Goal: Task Accomplishment & Management: Complete application form

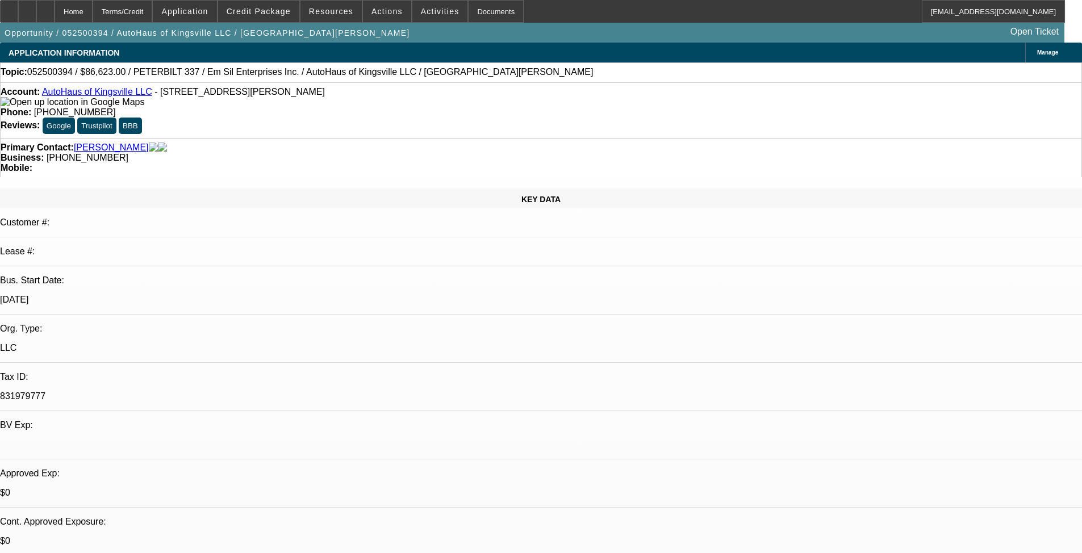
select select "0"
select select "2"
select select "0"
select select "6"
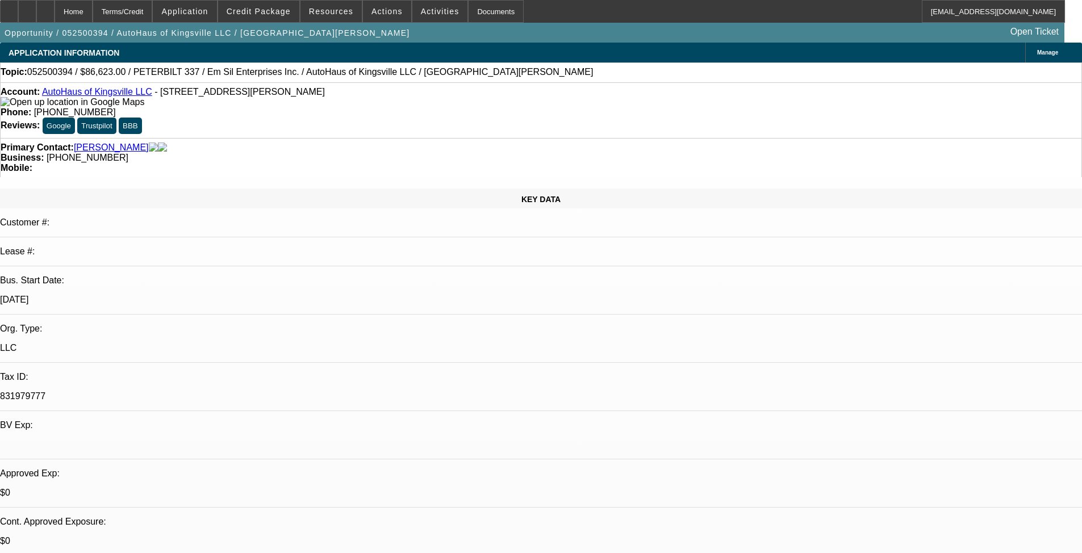
select select "0"
select select "2"
select select "0"
select select "6"
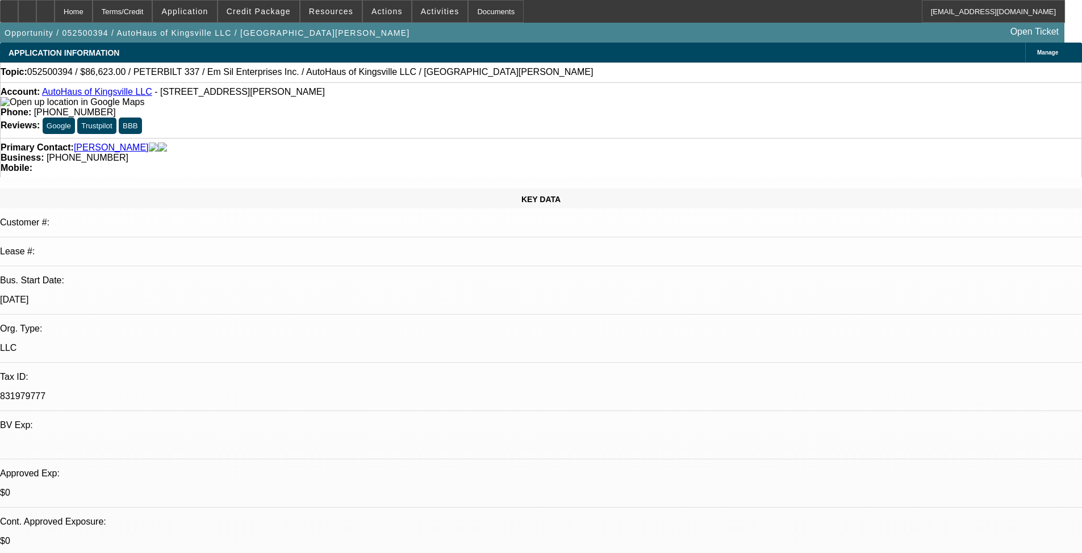
scroll to position [897, 0]
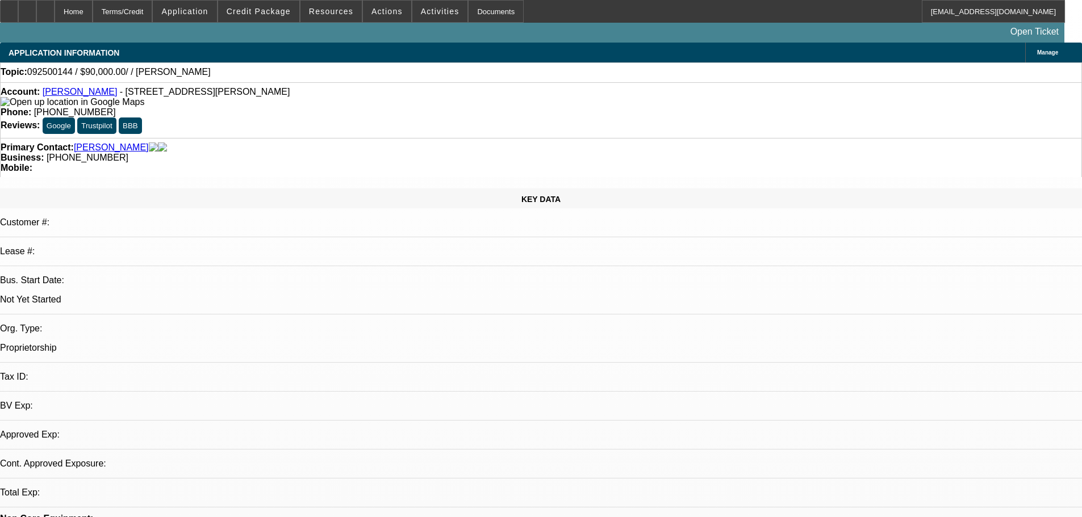
select select "0"
select select "2"
select select "0.1"
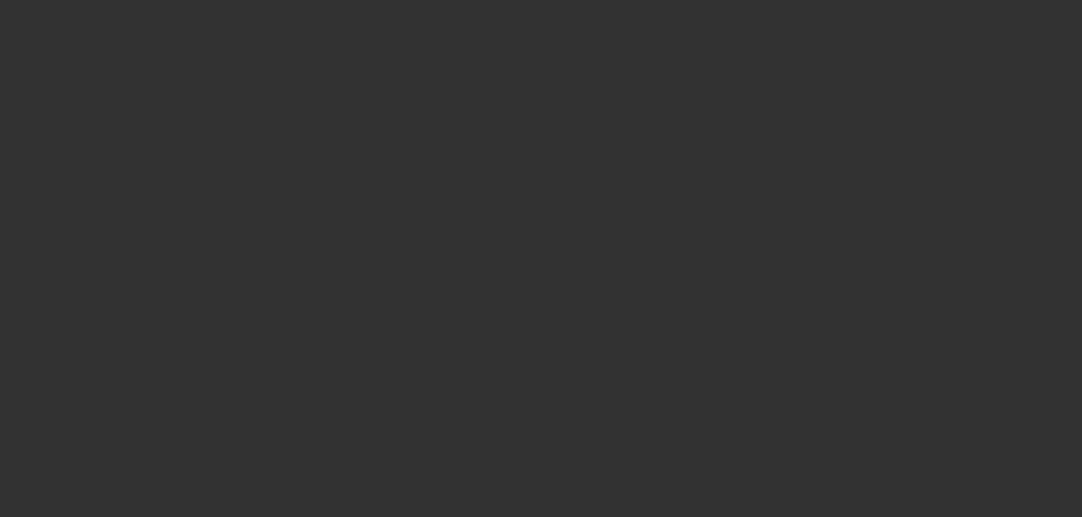
select select "2"
select select "4"
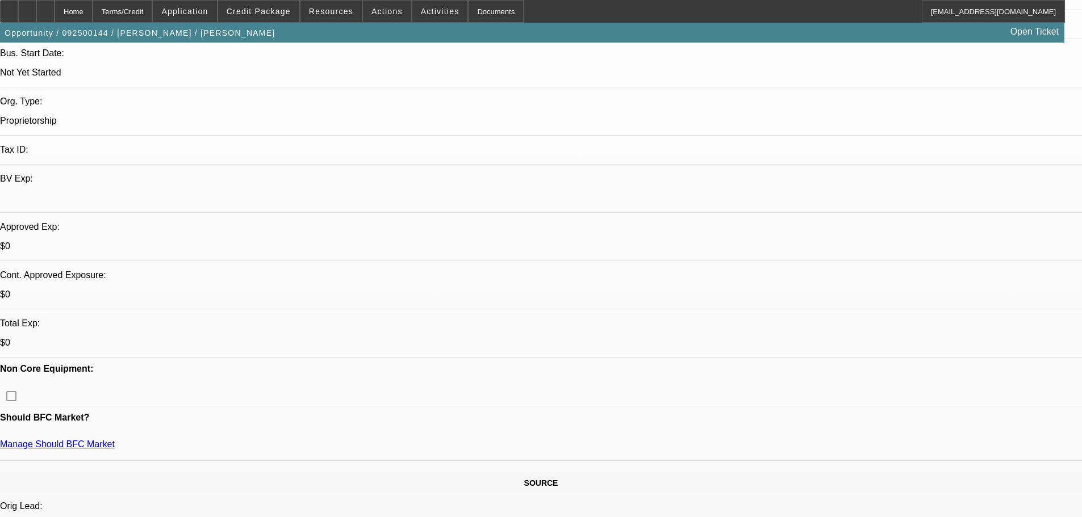
scroll to position [57, 0]
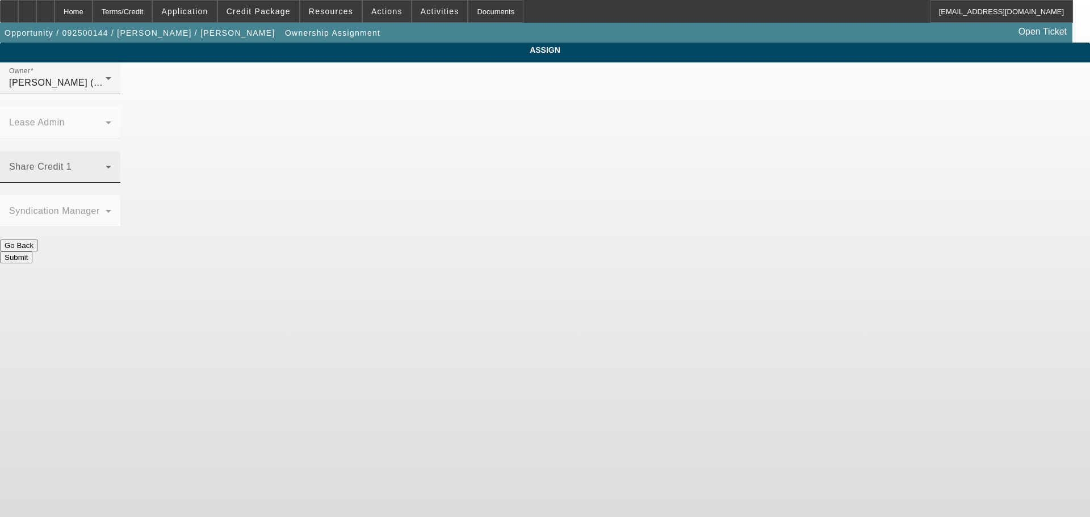
click at [106, 165] on span at bounding box center [57, 172] width 97 height 14
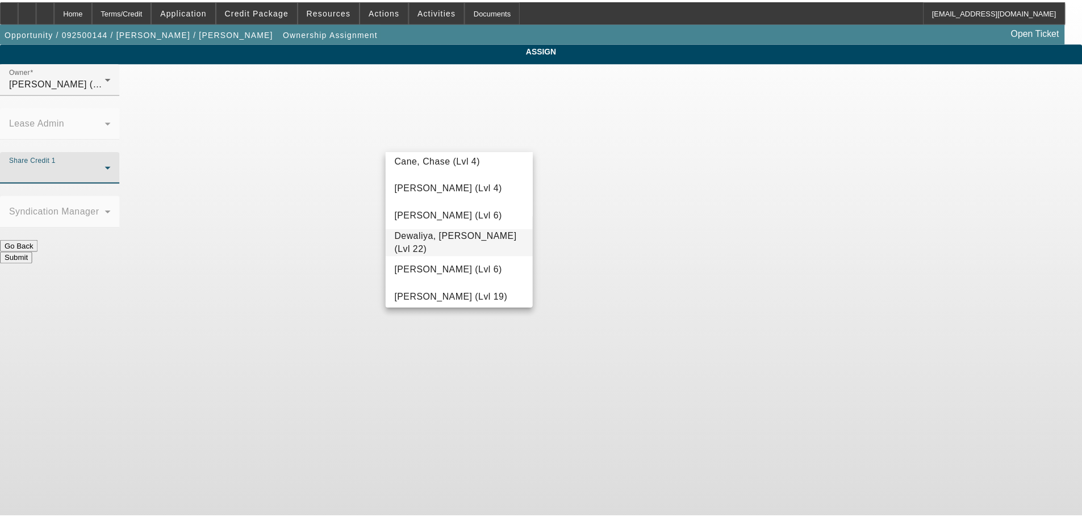
scroll to position [454, 0]
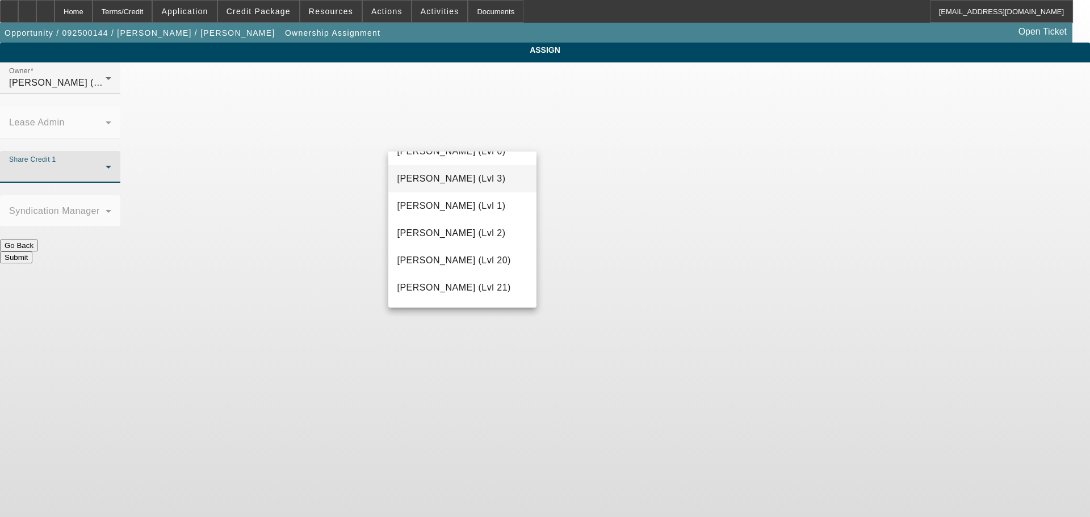
click at [454, 183] on span "Flores, Brian (Lvl 3)" at bounding box center [452, 179] width 108 height 14
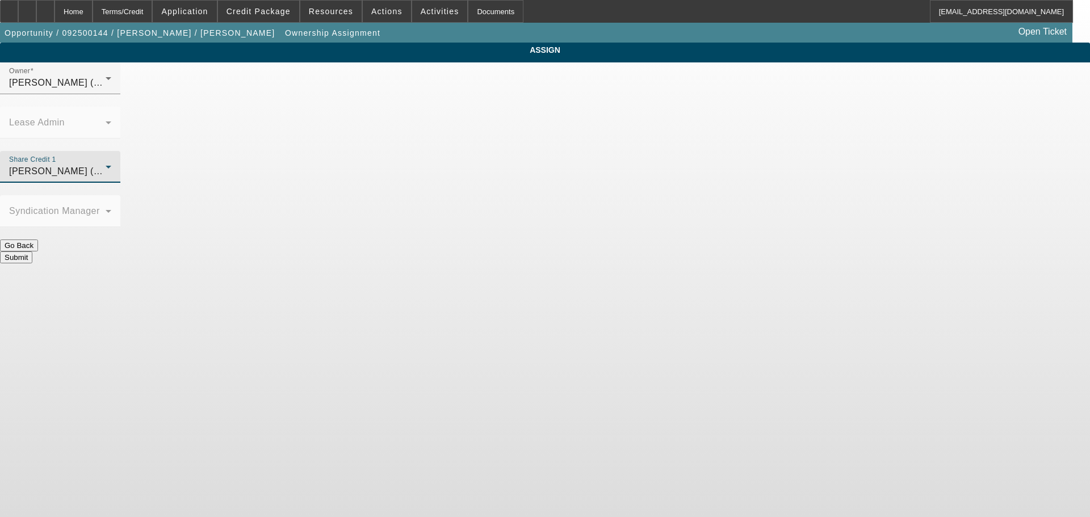
click at [32, 252] on button "Submit" at bounding box center [16, 258] width 32 height 12
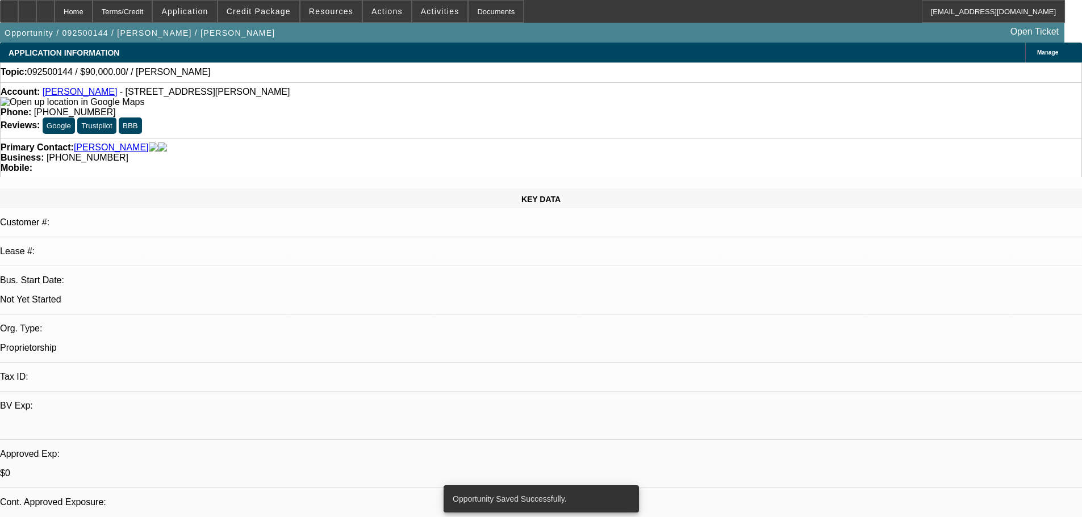
select select "0"
select select "2"
select select "0.1"
select select "4"
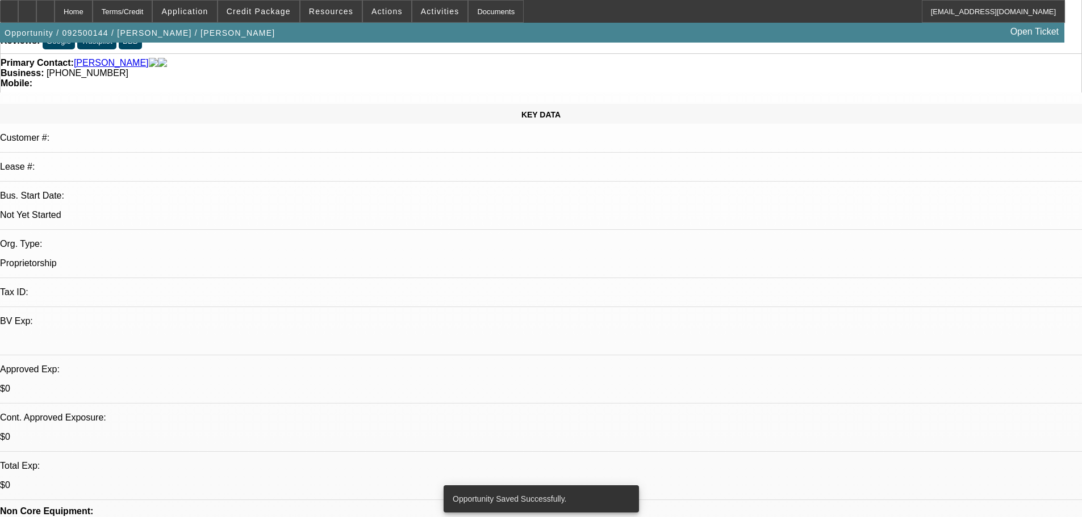
scroll to position [170, 0]
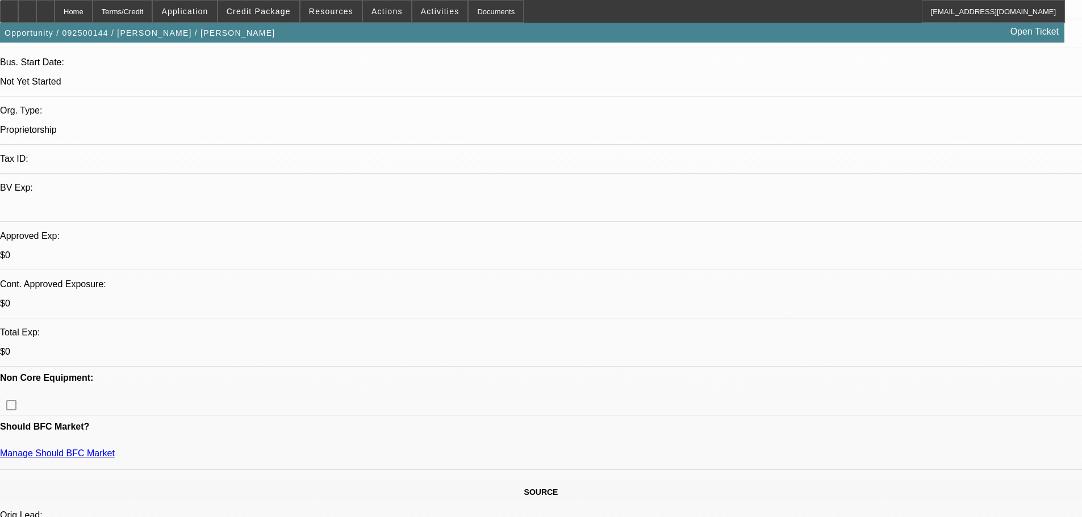
scroll to position [227, 0]
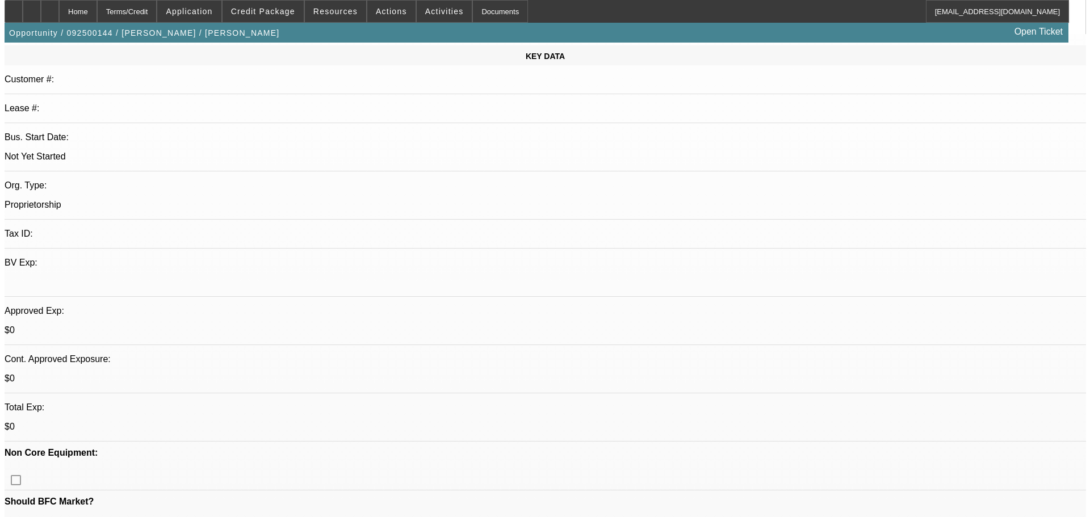
scroll to position [0, 0]
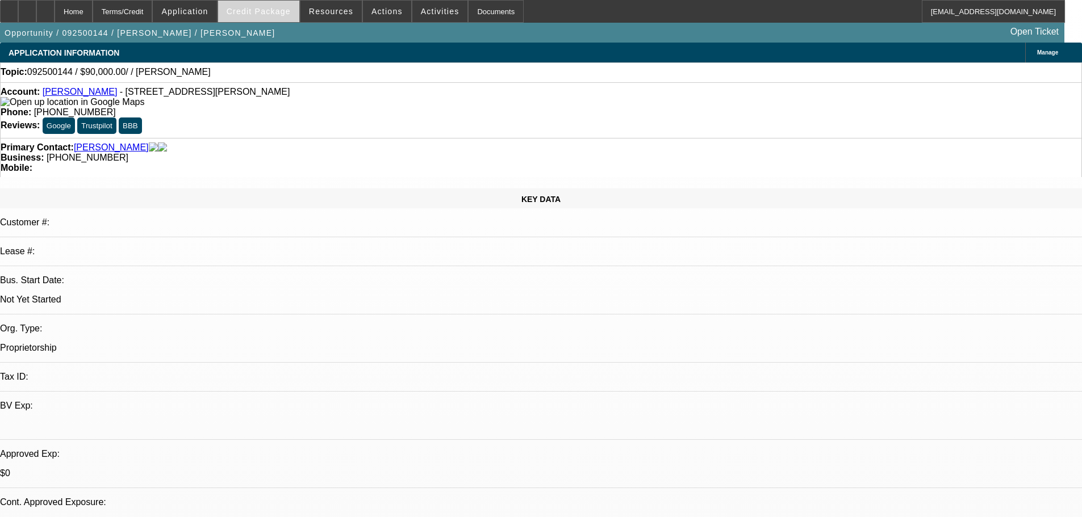
click at [280, 19] on span at bounding box center [258, 11] width 81 height 27
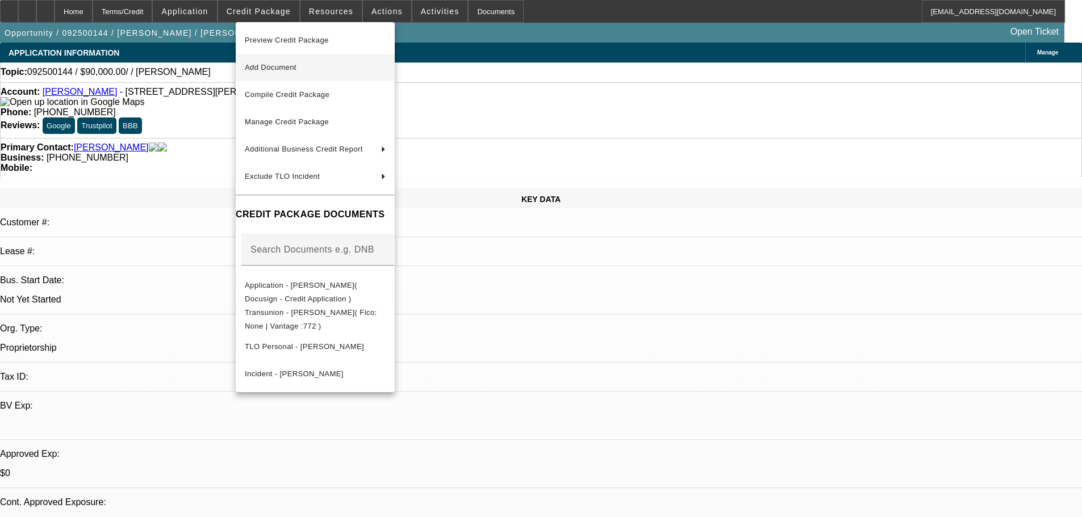
click at [306, 67] on span "Add Document" at bounding box center [315, 68] width 141 height 14
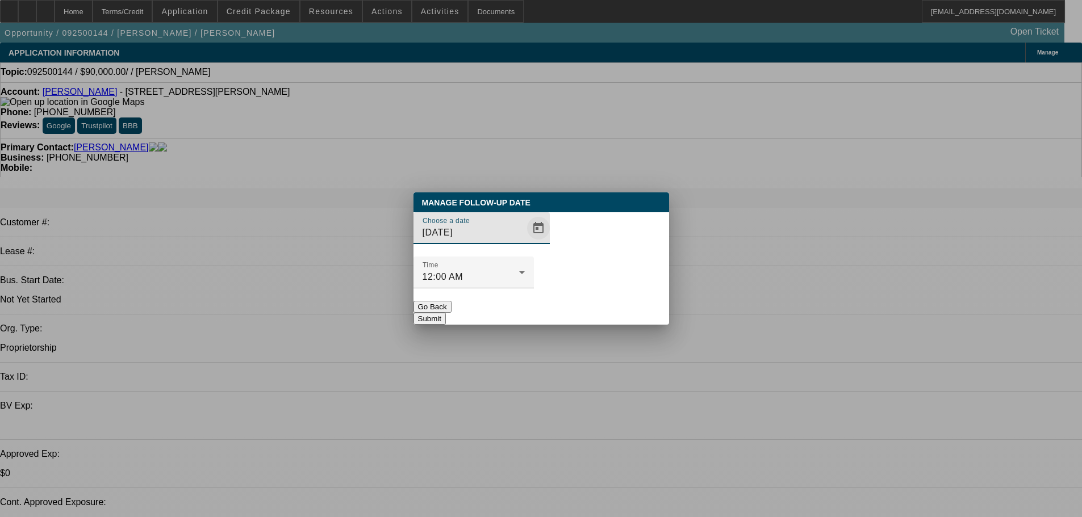
click at [525, 242] on span "Open calendar" at bounding box center [538, 228] width 27 height 27
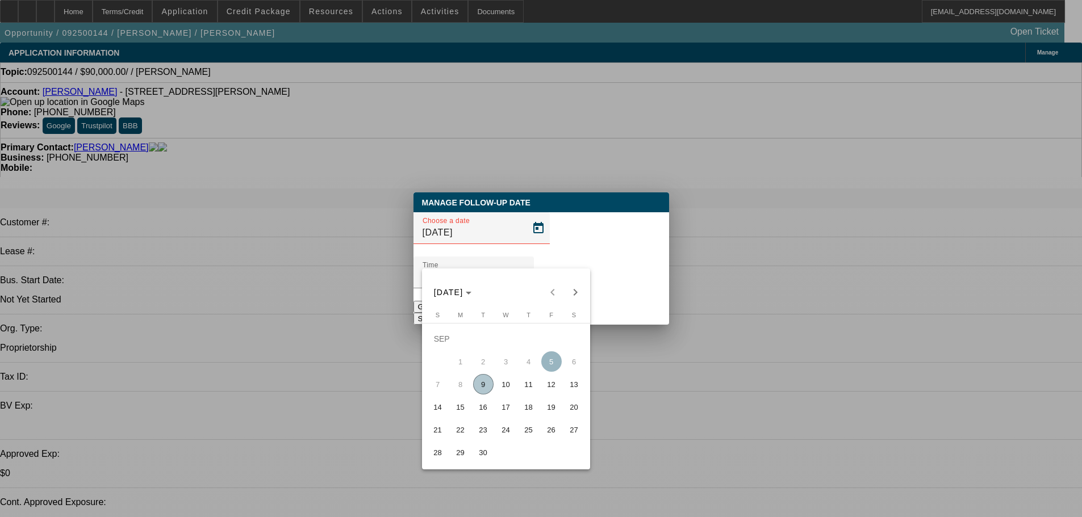
click at [506, 386] on span "10" at bounding box center [506, 384] width 20 height 20
type input "9/10/2025"
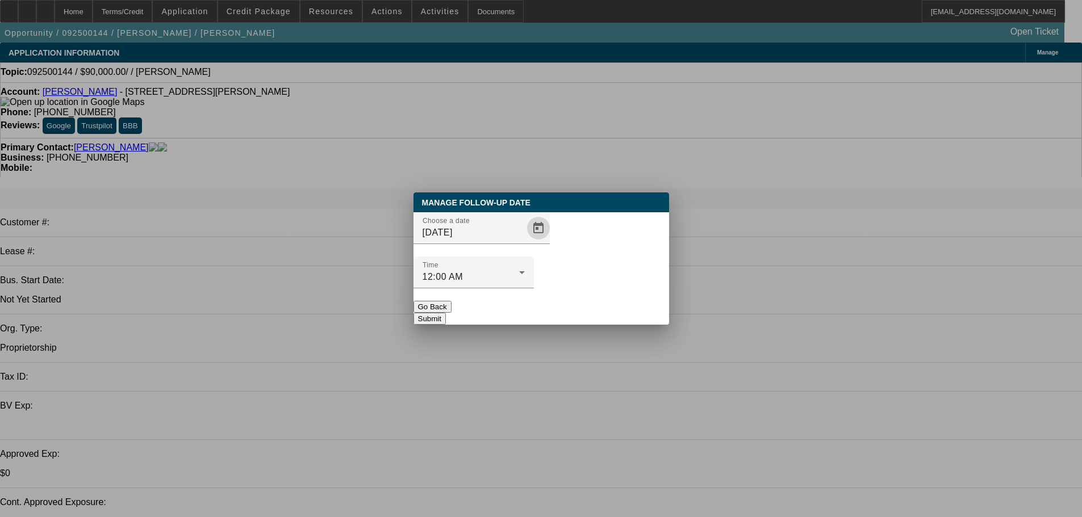
click at [446, 313] on button "Submit" at bounding box center [429, 319] width 32 height 12
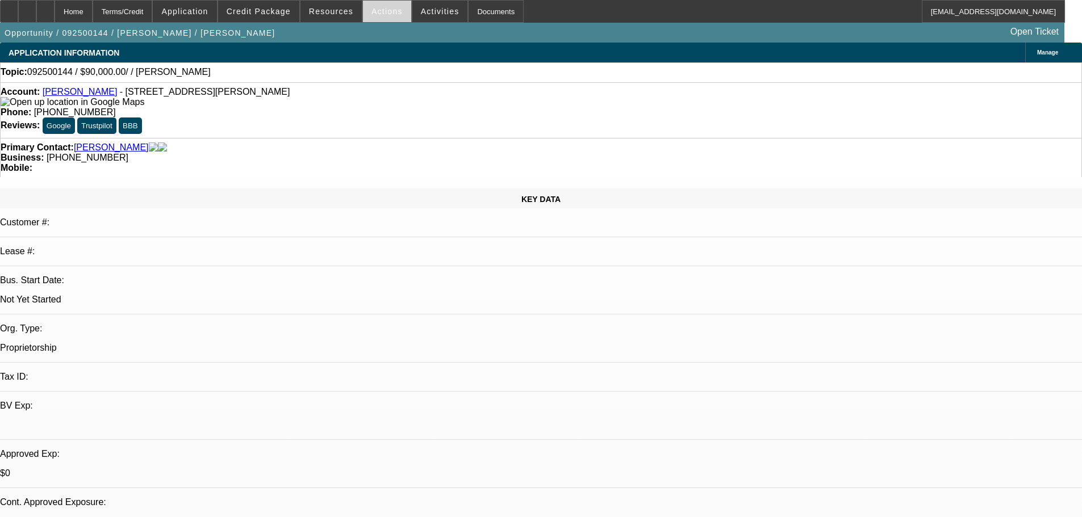
click at [386, 11] on span "Actions" at bounding box center [386, 11] width 31 height 9
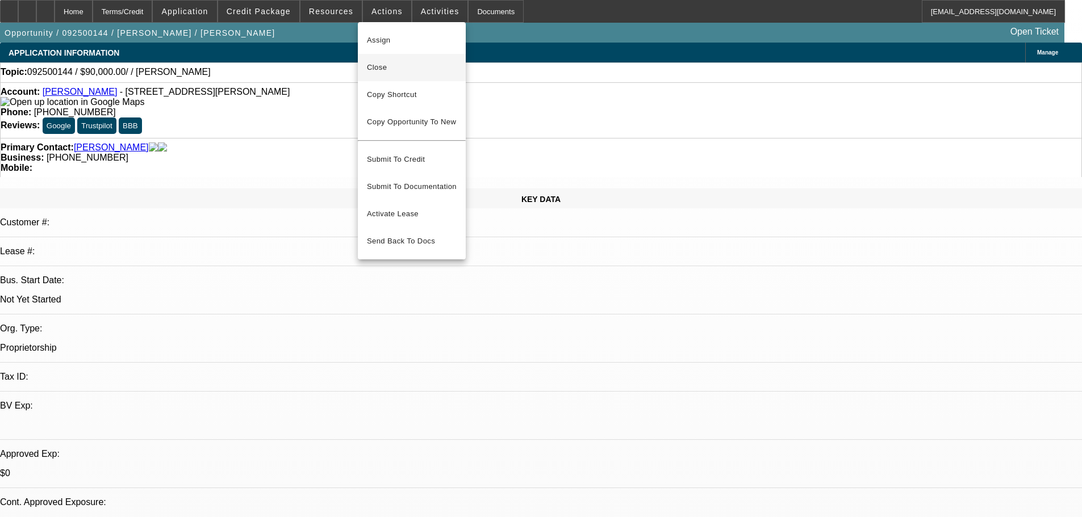
click at [402, 70] on span "Close" at bounding box center [412, 68] width 90 height 14
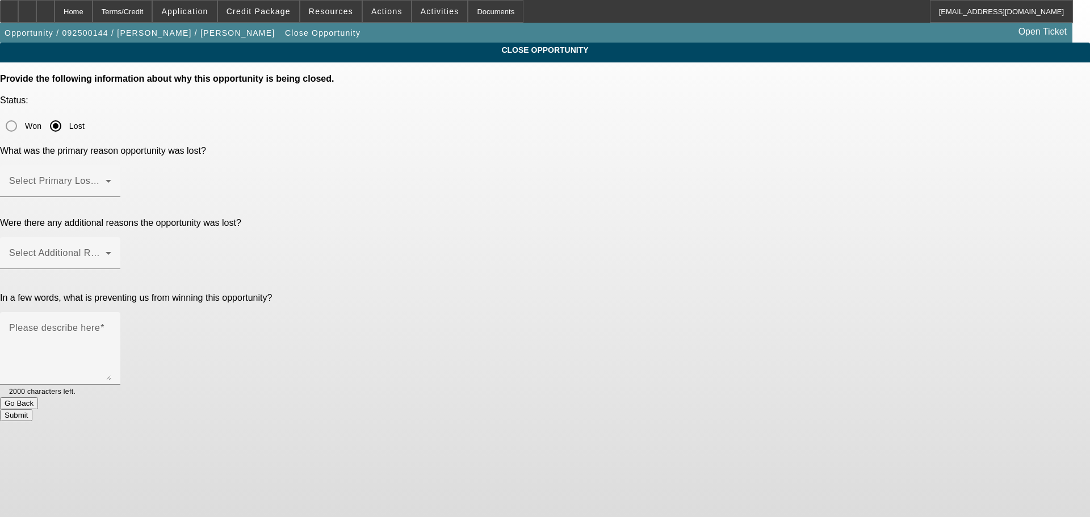
click at [106, 179] on span at bounding box center [57, 186] width 97 height 14
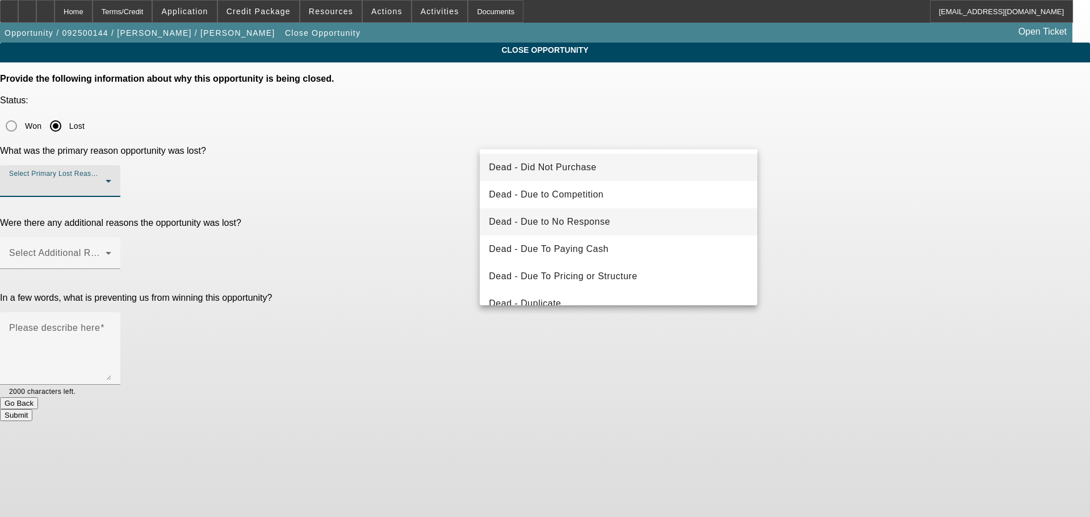
scroll to position [57, 0]
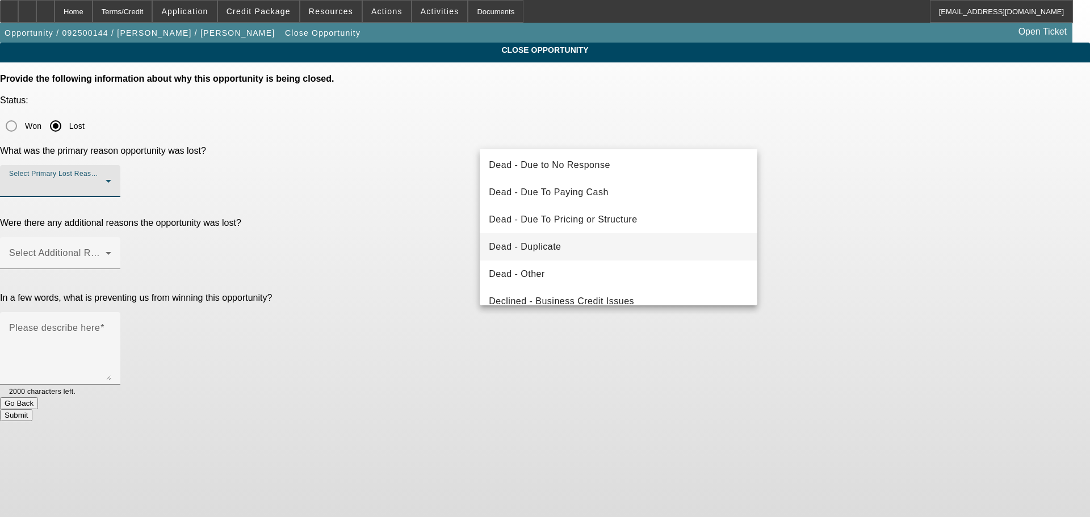
click at [600, 241] on mat-option "Dead - Duplicate" at bounding box center [619, 246] width 278 height 27
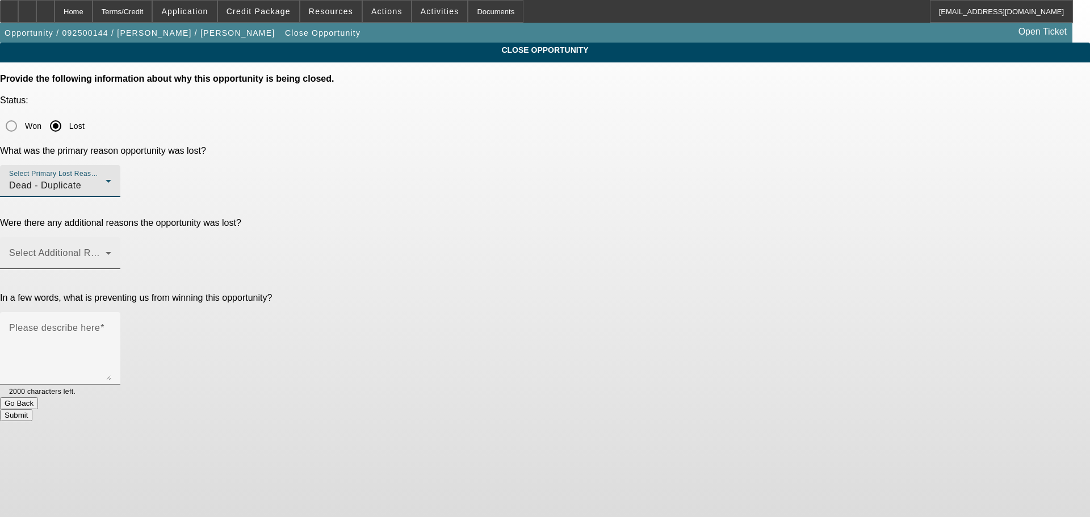
click at [106, 251] on span at bounding box center [57, 258] width 97 height 14
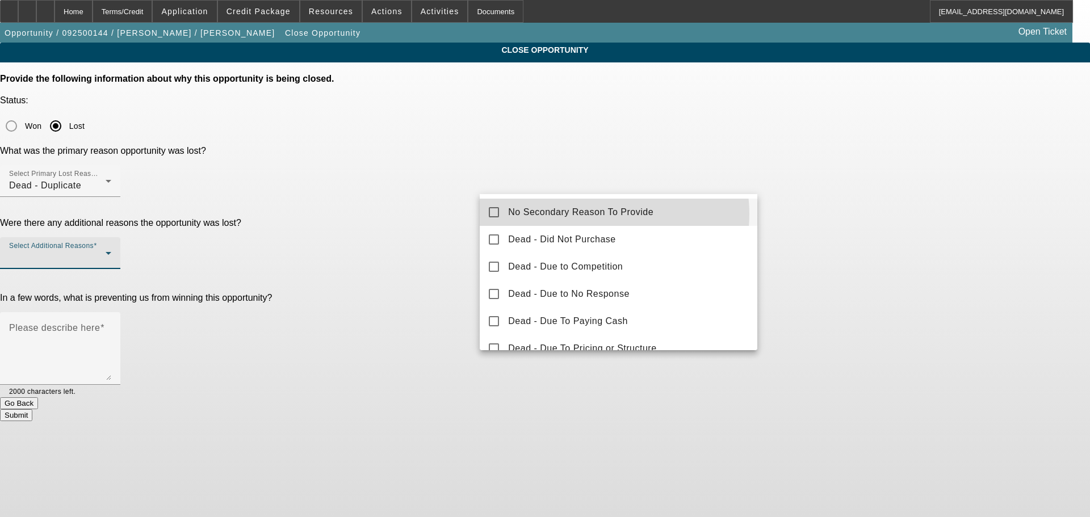
click at [604, 214] on span "No Secondary Reason To Provide" at bounding box center [580, 213] width 145 height 14
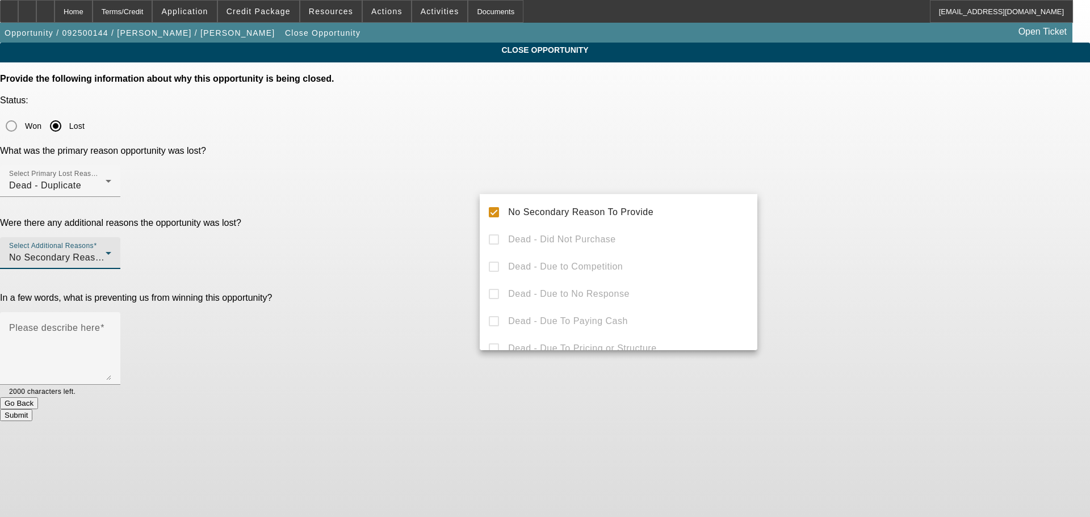
click at [906, 259] on div at bounding box center [545, 258] width 1090 height 517
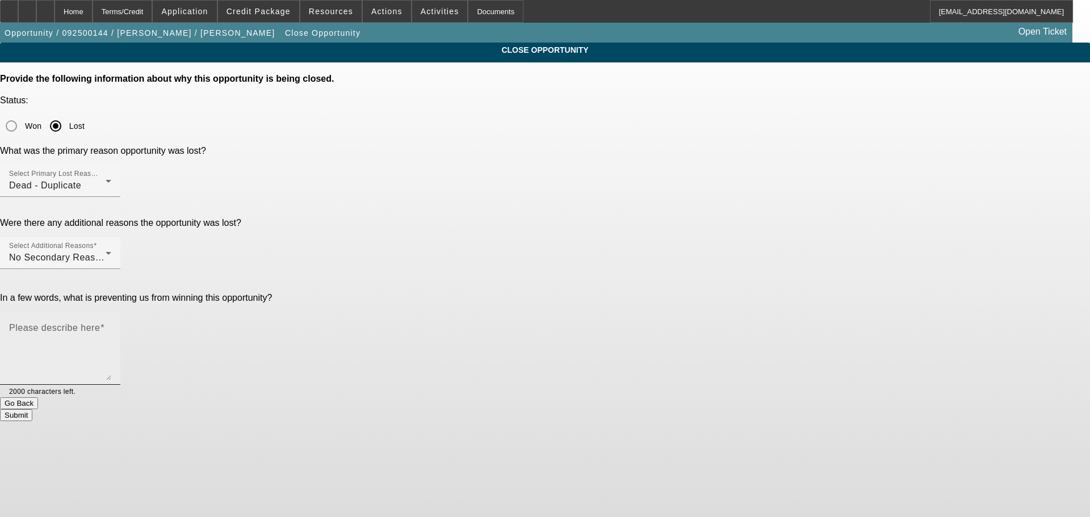
click at [100, 323] on mat-label "Please describe here" at bounding box center [54, 328] width 91 height 10
click at [111, 326] on textarea "Please describe here" at bounding box center [60, 353] width 102 height 55
type textarea "Closing as duplicate and converting my lead to an opp so the notes carry over."
click at [32, 409] on button "Submit" at bounding box center [16, 415] width 32 height 12
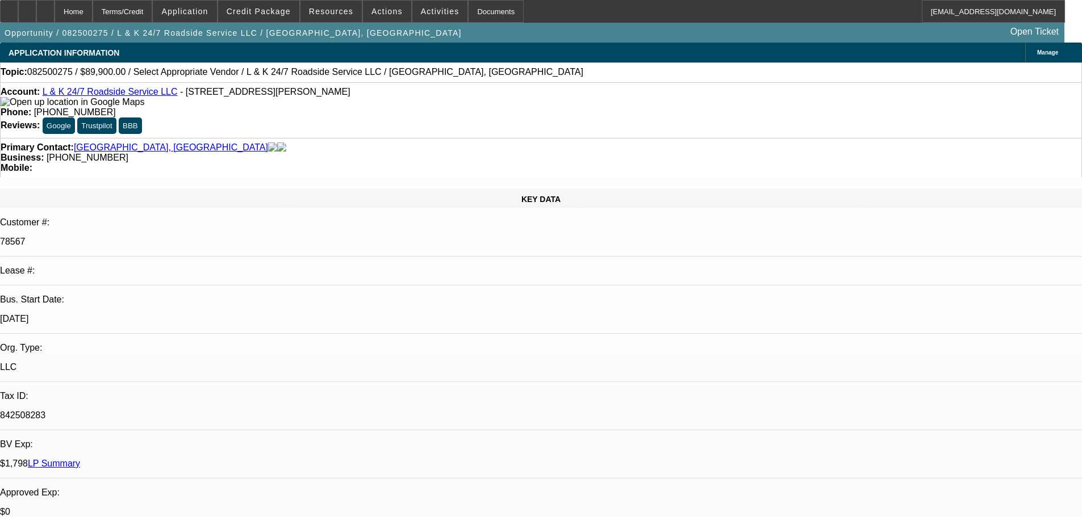
select select "0"
select select "2"
select select "0.1"
select select "4"
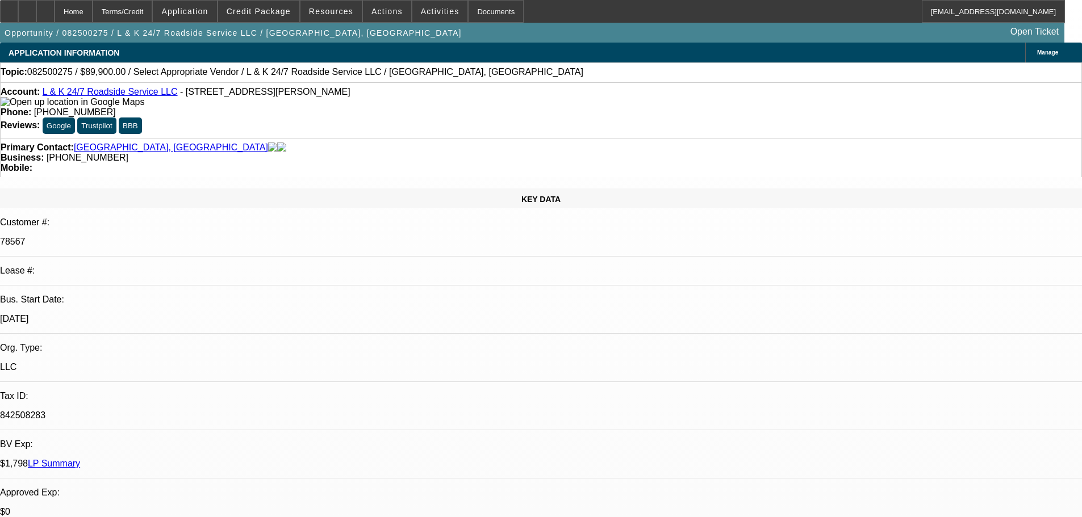
select select "0"
select select "2"
select select "0.1"
select select "4"
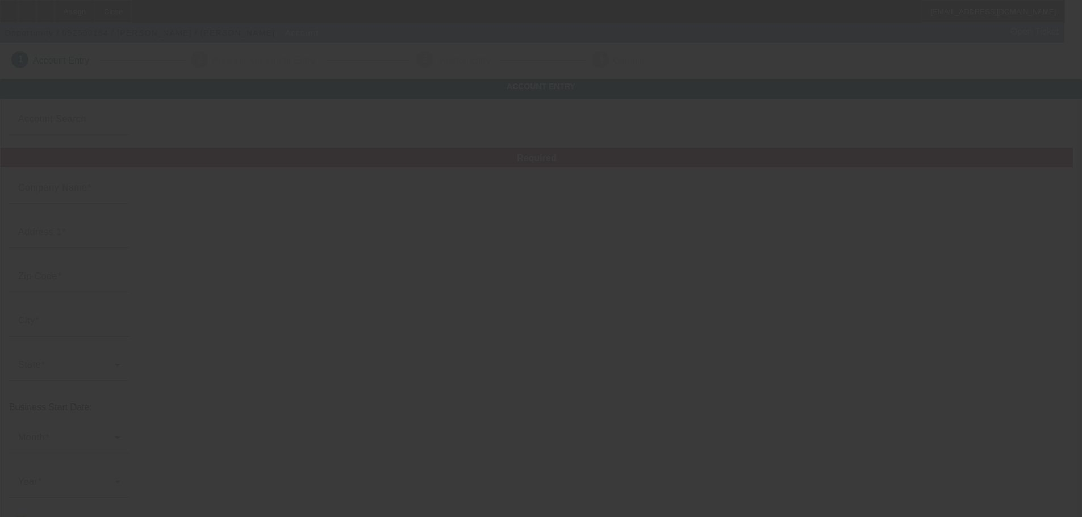
type input "Eric Graham"
type input "199 Dix Avenue"
type input "32174"
type input "Ormond Beach"
checkbox input "true"
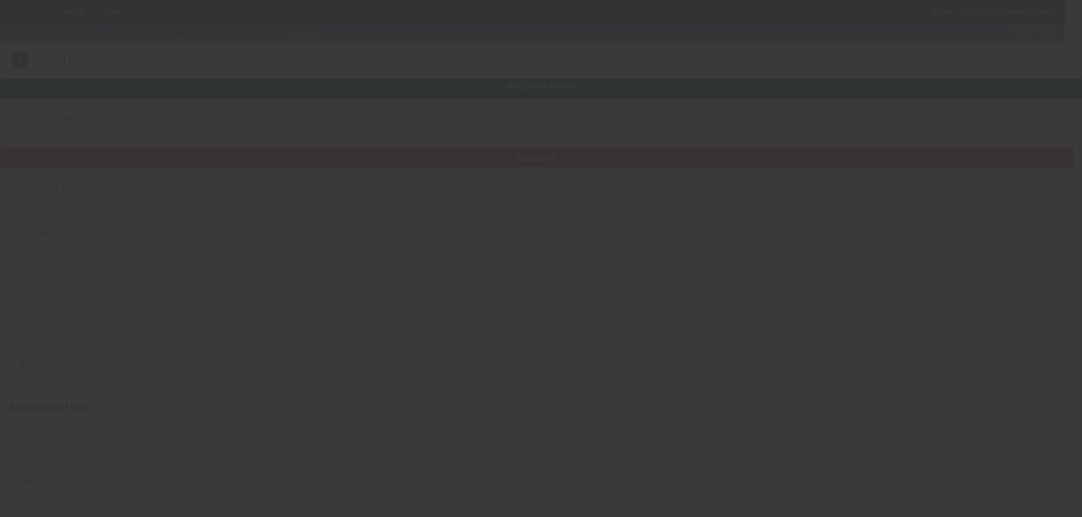
type input "(386) 341-2310"
type input "ericg0803@gmail.com"
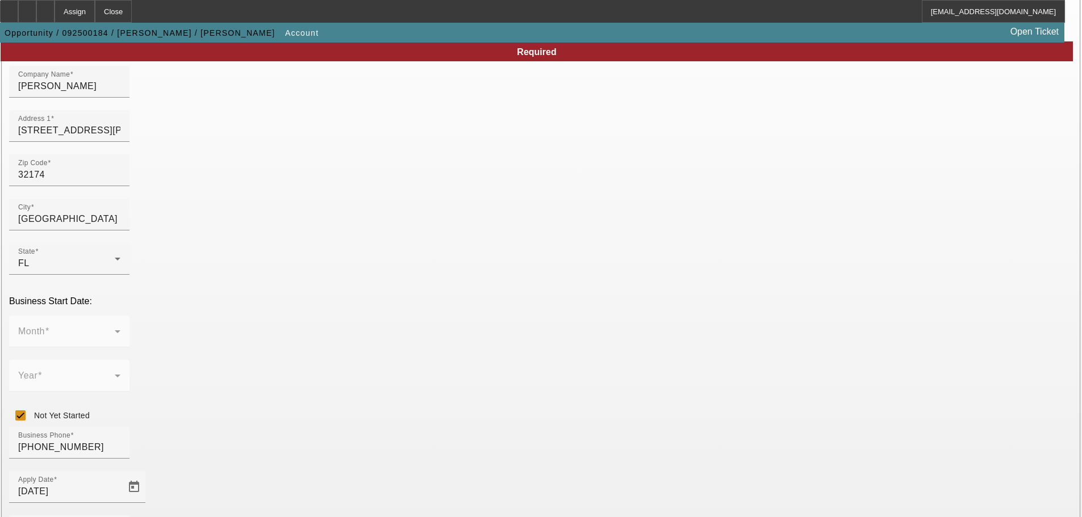
scroll to position [199, 0]
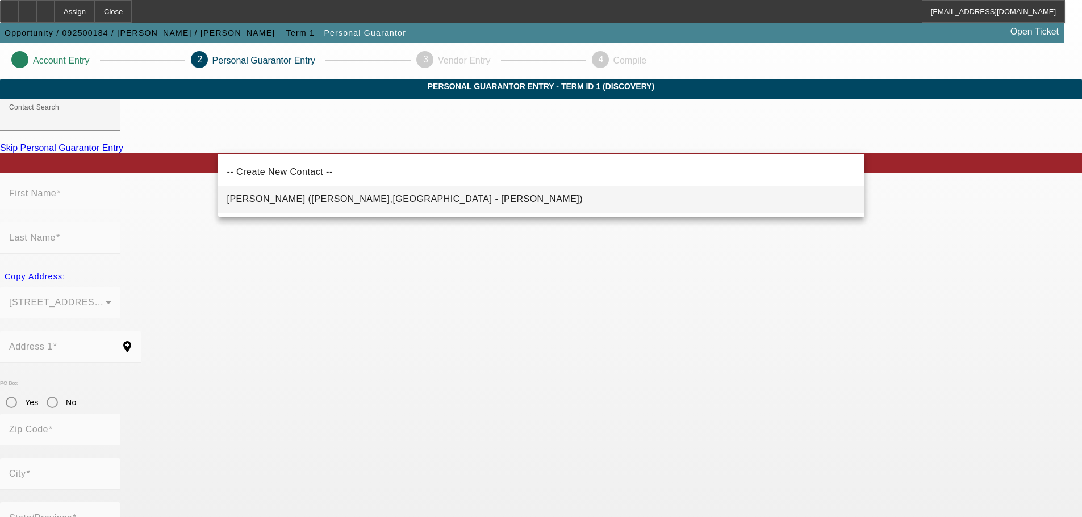
click at [324, 204] on span "Graham, Eric (Ormond Beach,FL - Eric Graham)" at bounding box center [405, 200] width 356 height 14
type input "Graham, Eric (Ormond Beach,FL - Eric Graham)"
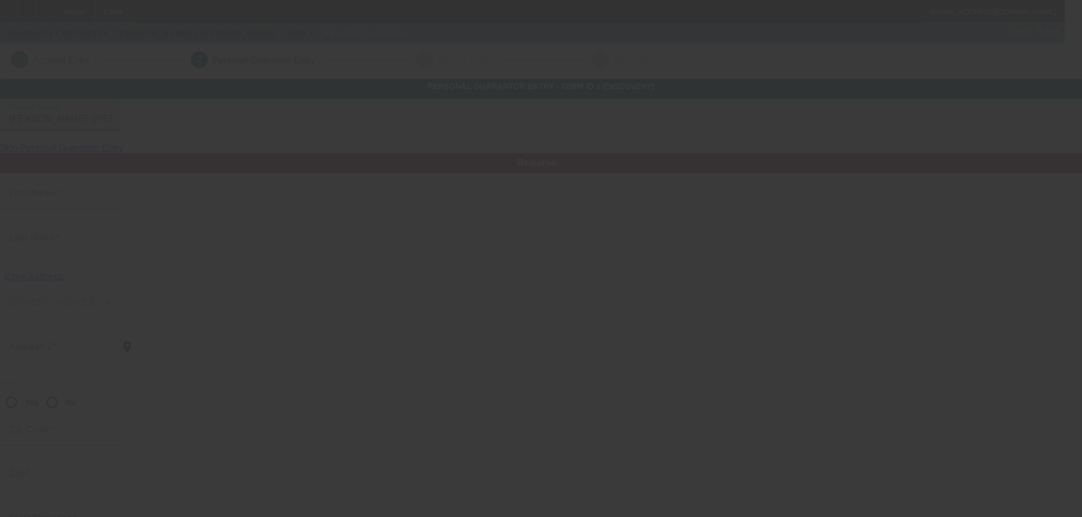
type input "Eric"
type input "Graham"
type input "199 Dix Avenue"
radio input "true"
type input "32174"
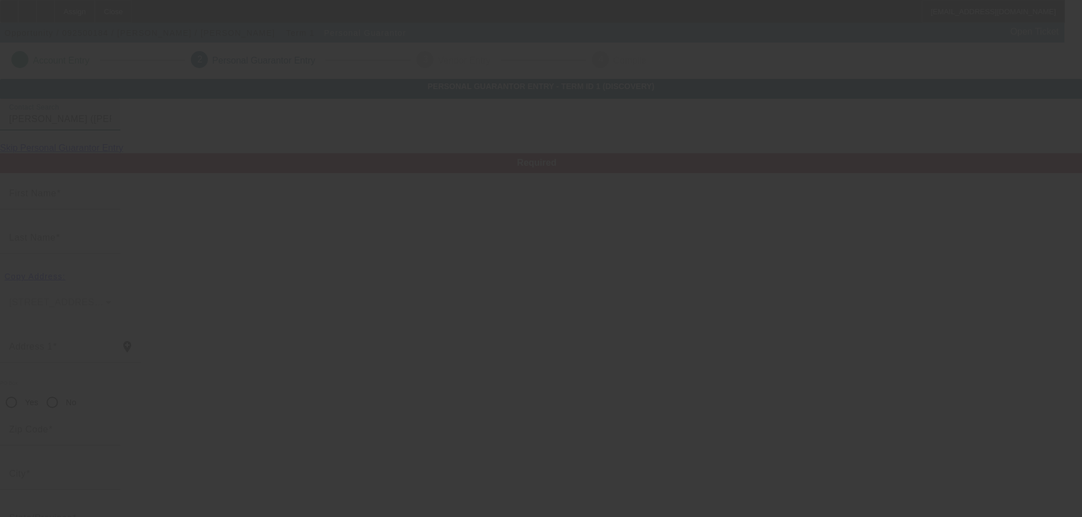
type input "Ormond Beach"
type input "[PHONE_NUMBER]"
type input "100"
type input "594-77-6563"
type input "ericg0803@gmail.com"
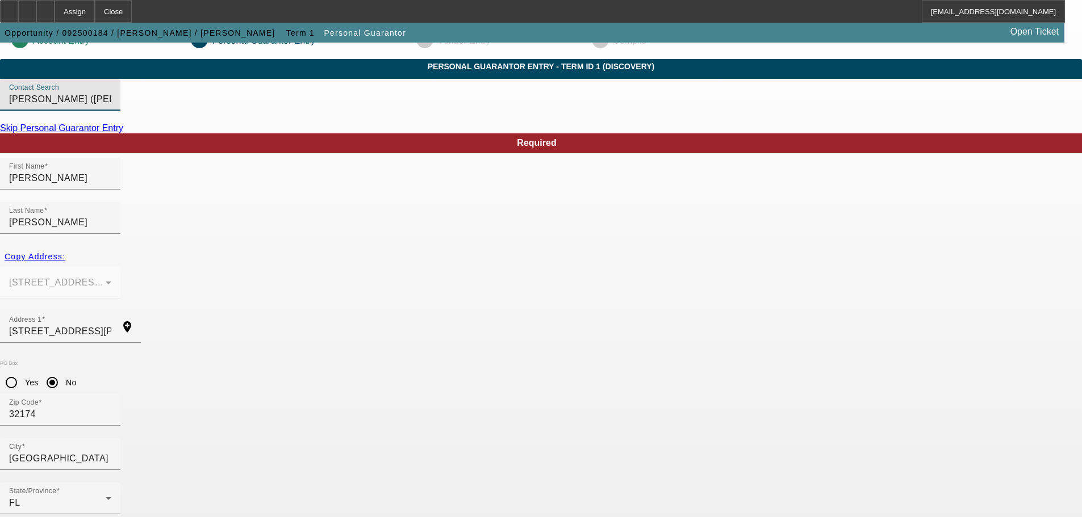
scroll to position [38, 0]
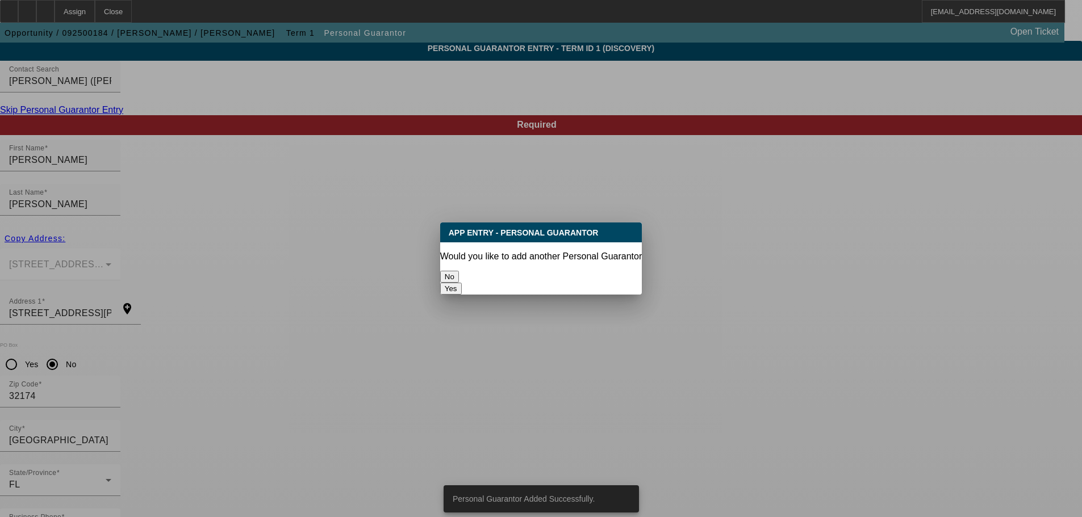
scroll to position [0, 0]
click at [459, 271] on button "No" at bounding box center [449, 277] width 19 height 12
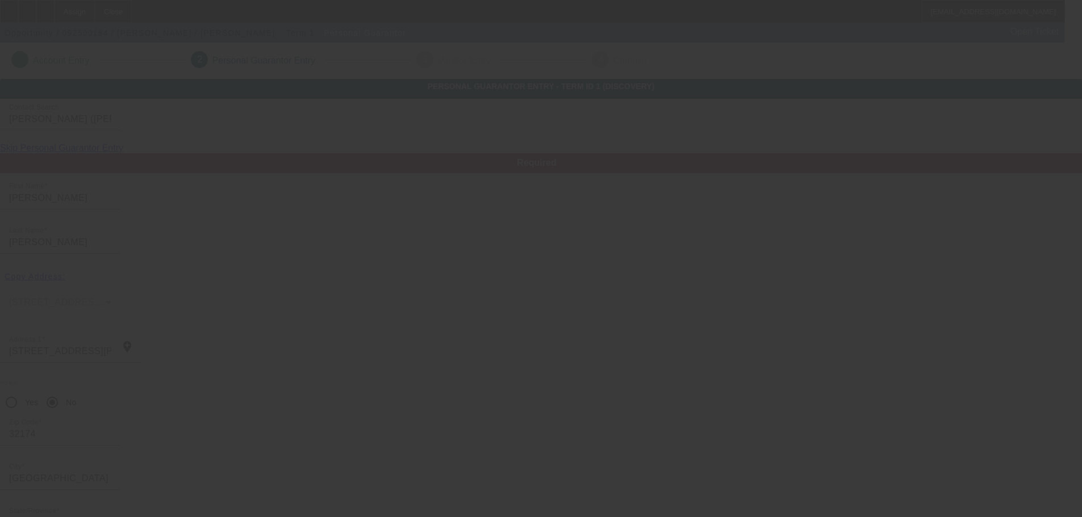
scroll to position [38, 0]
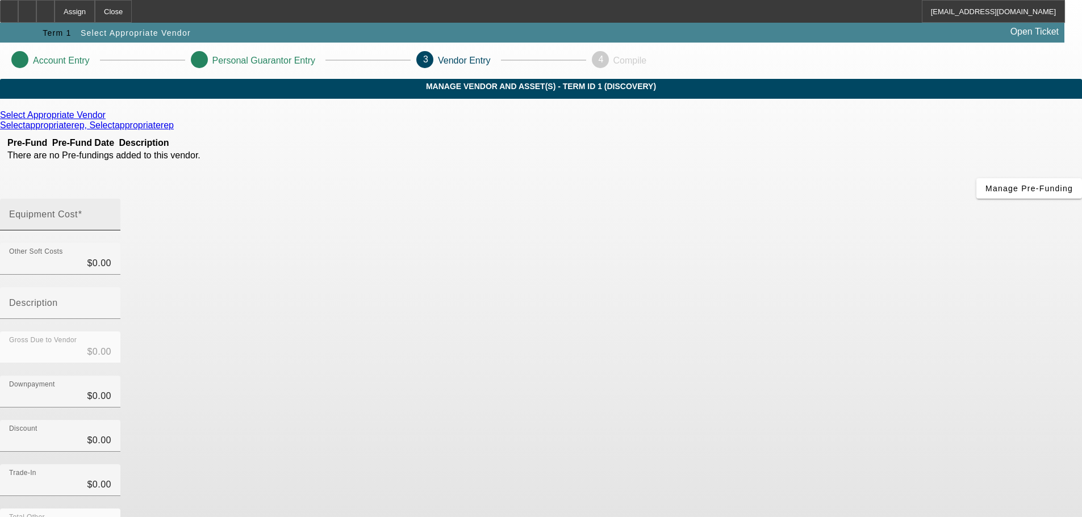
click at [111, 212] on input "Equipment Cost" at bounding box center [60, 219] width 102 height 14
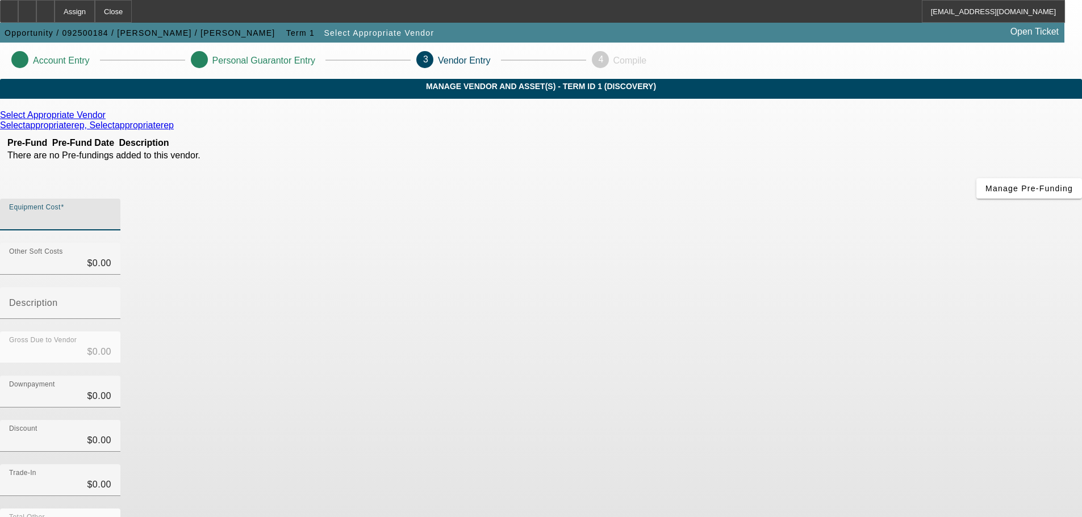
type input "9"
type input "$9.00"
type input "90"
type input "$90.00"
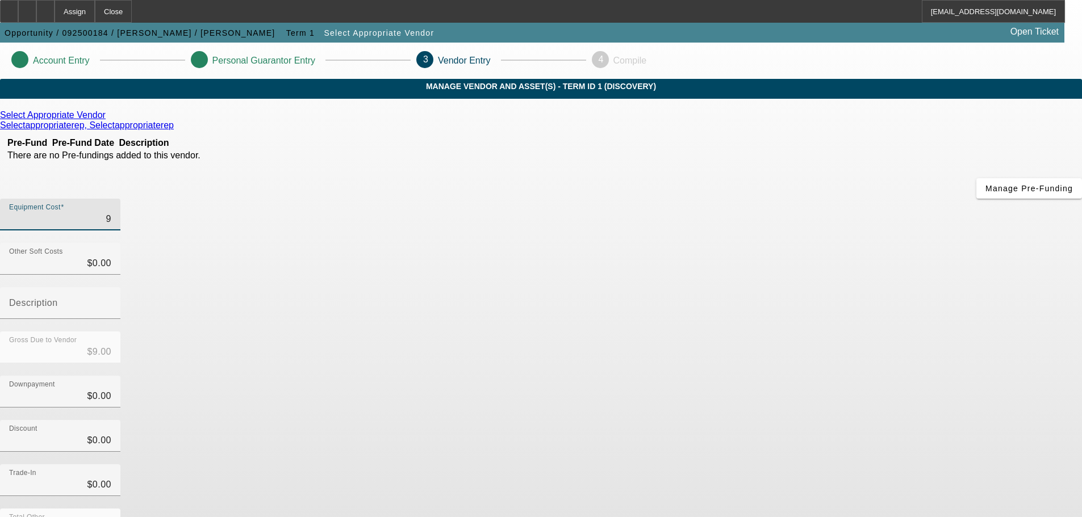
type input "$90.00"
type input "900"
type input "$900.00"
type input "9000"
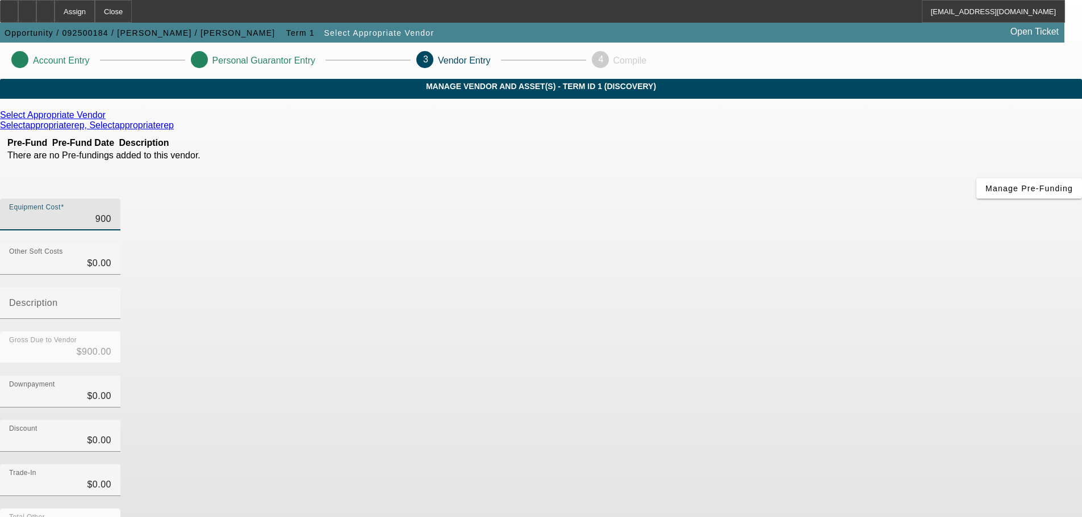
type input "$9,000.00"
type input "90000"
type input "$90,000.00"
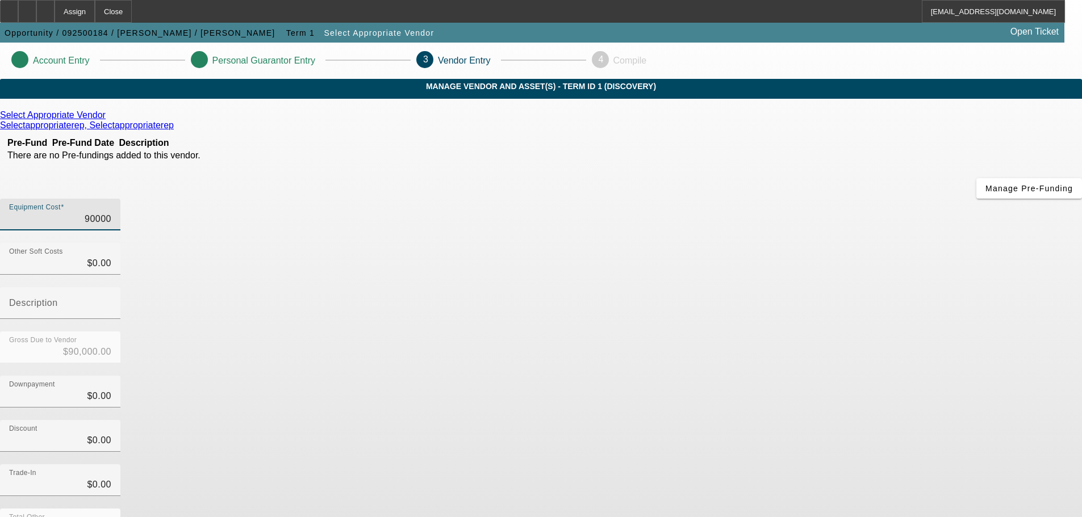
type input "$90,000.00"
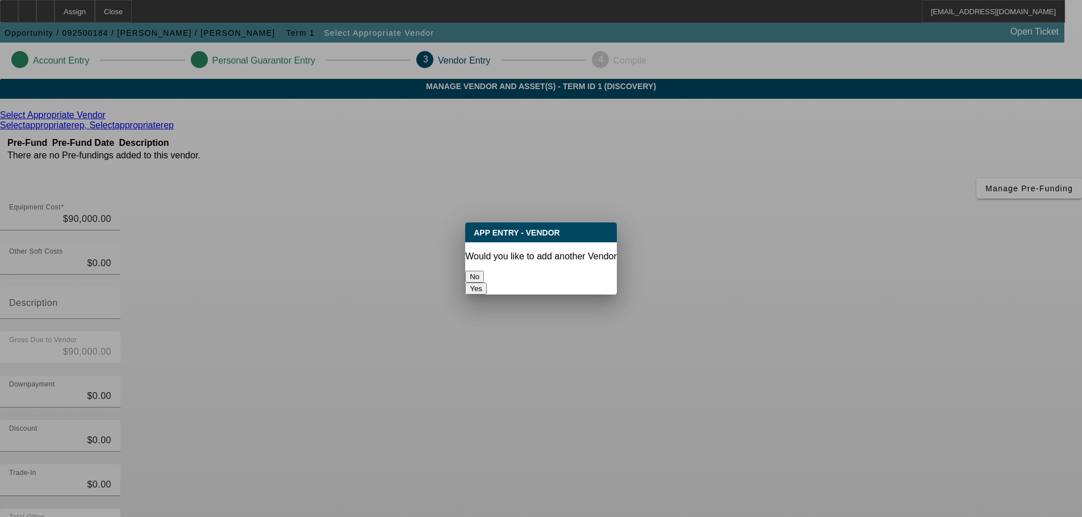
click at [484, 271] on button "No" at bounding box center [474, 277] width 19 height 12
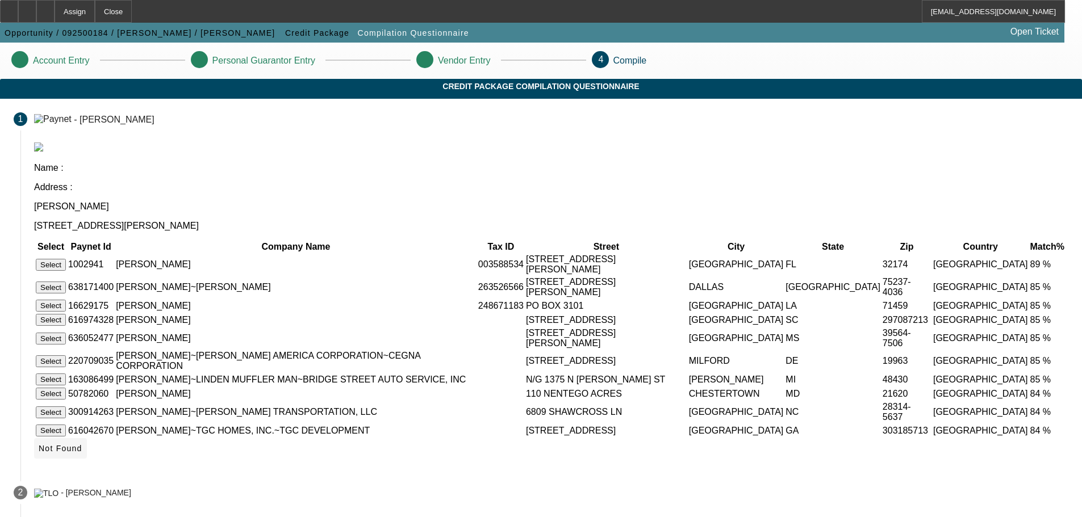
click at [82, 447] on span "Not Found" at bounding box center [61, 448] width 44 height 9
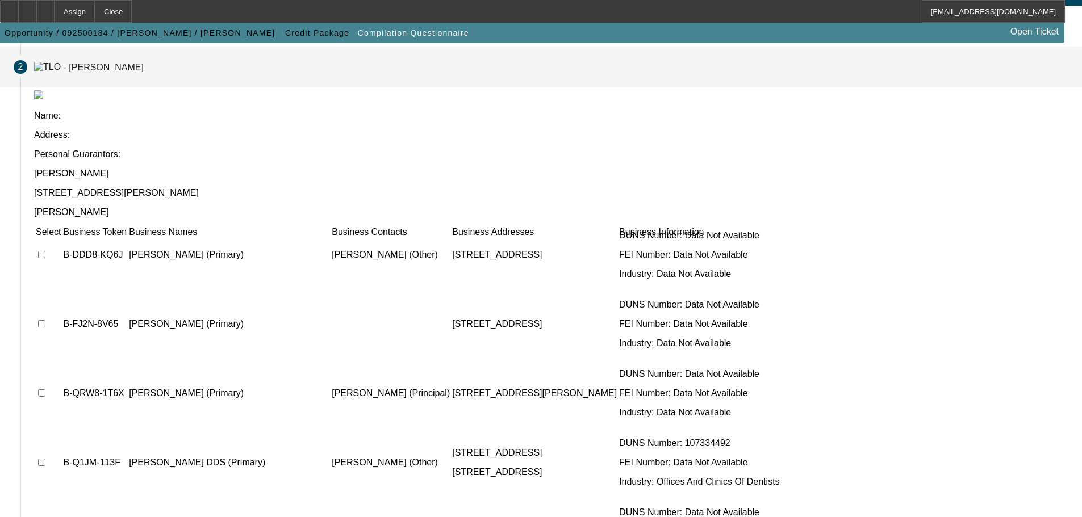
scroll to position [152, 0]
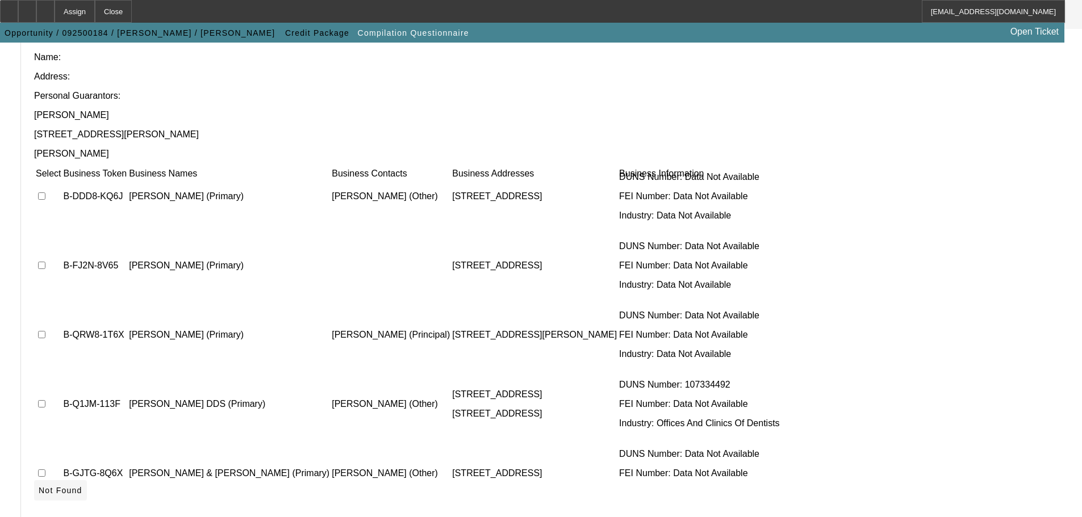
click at [82, 486] on span "Not Found" at bounding box center [61, 490] width 44 height 9
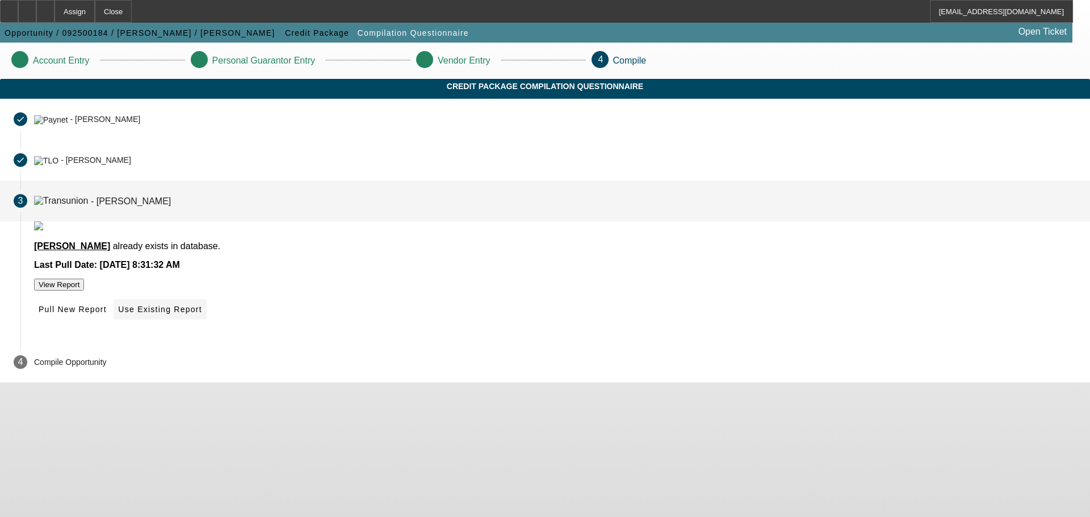
click at [202, 314] on span "Use Existing Report" at bounding box center [159, 309] width 83 height 9
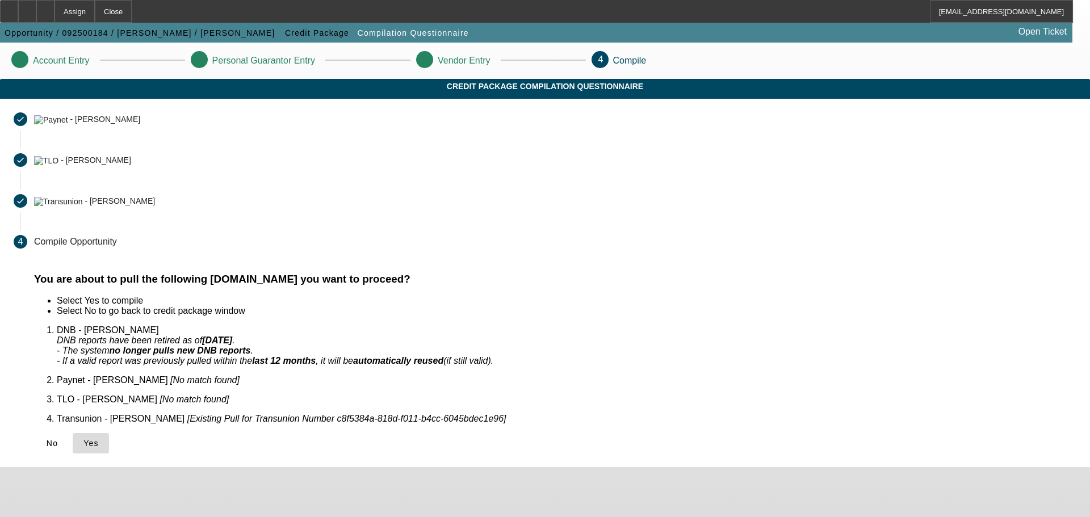
click at [99, 439] on span "Yes" at bounding box center [90, 443] width 15 height 9
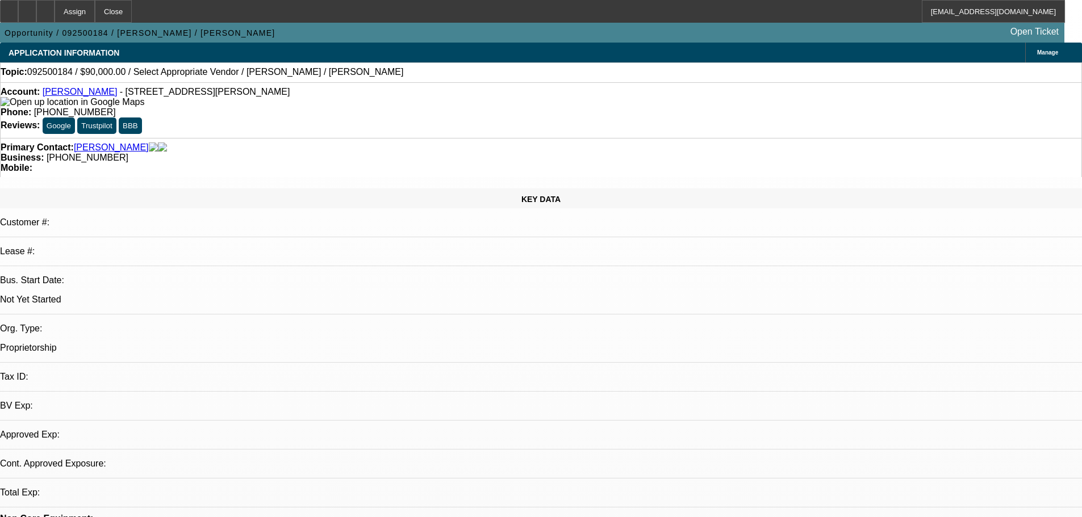
select select "0"
select select "2"
select select "0.1"
select select "4"
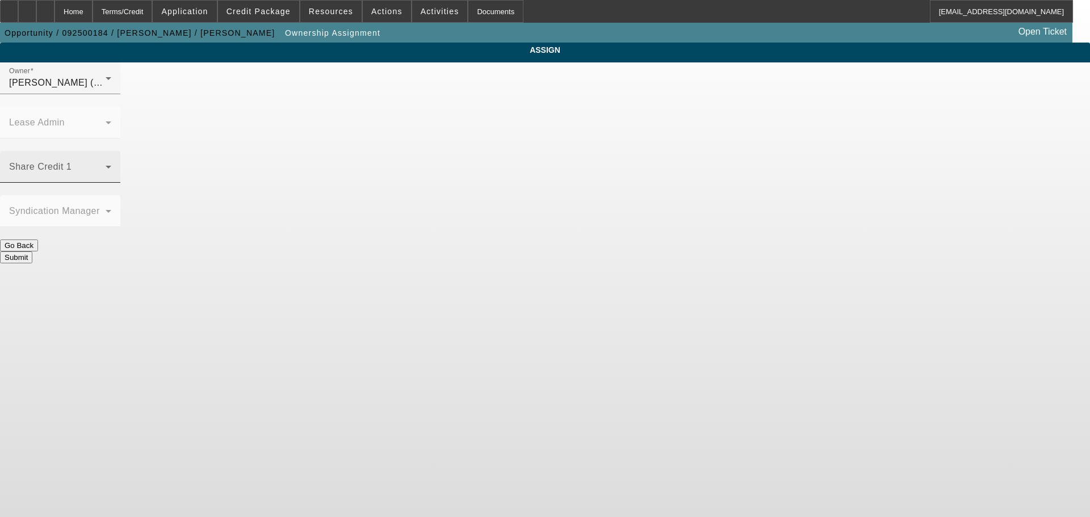
click at [106, 165] on span at bounding box center [57, 172] width 97 height 14
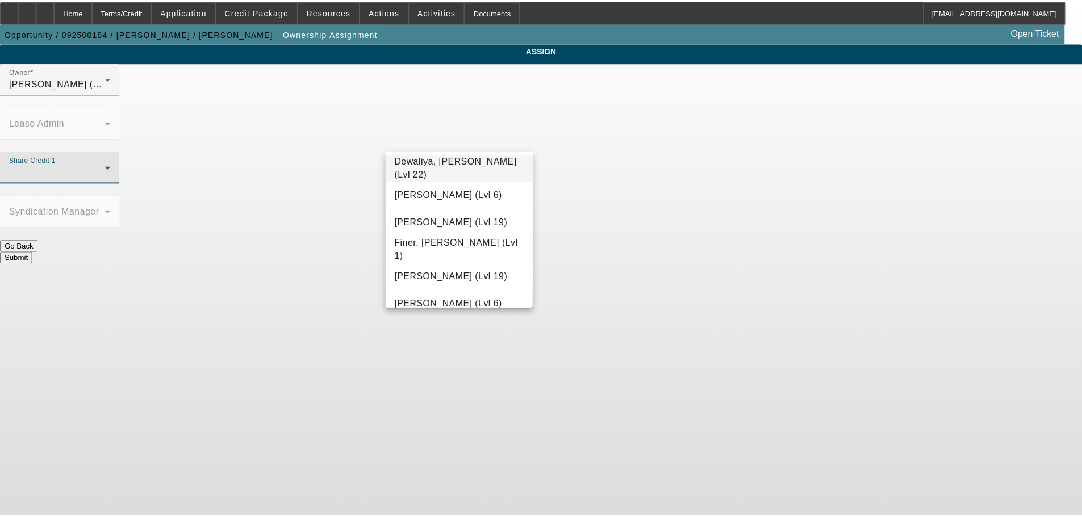
scroll to position [398, 0]
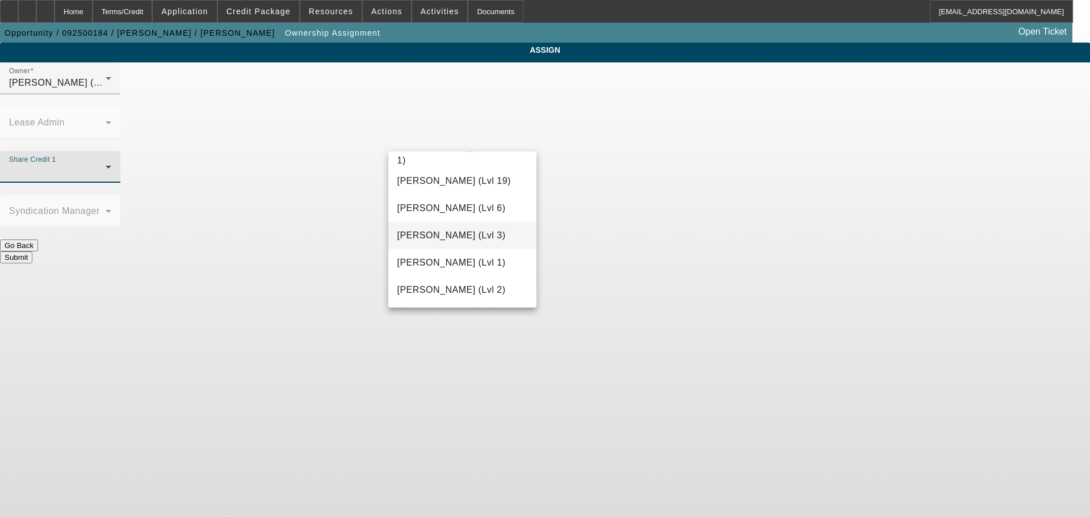
click at [450, 236] on span "Flores, Brian (Lvl 3)" at bounding box center [452, 236] width 108 height 14
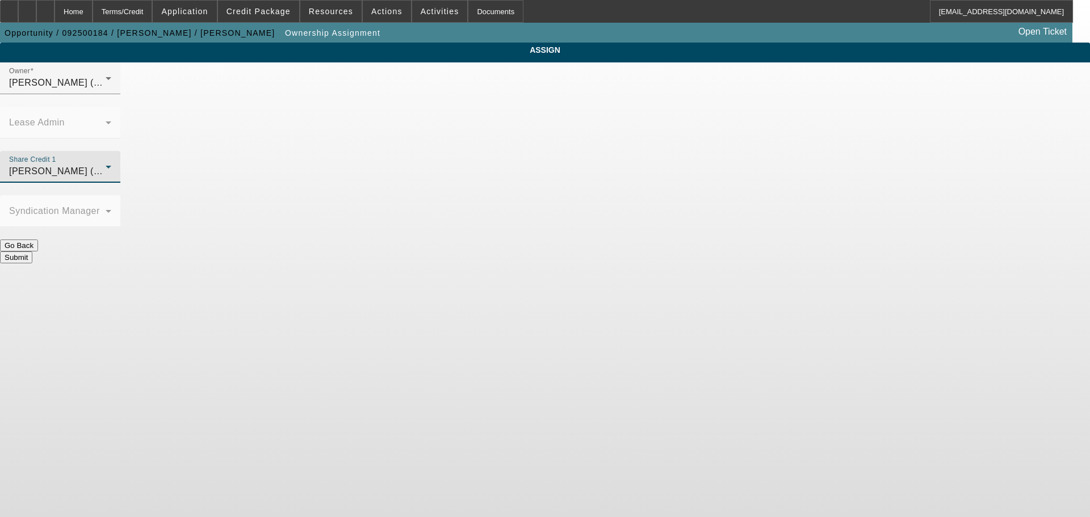
click at [32, 252] on button "Submit" at bounding box center [16, 258] width 32 height 12
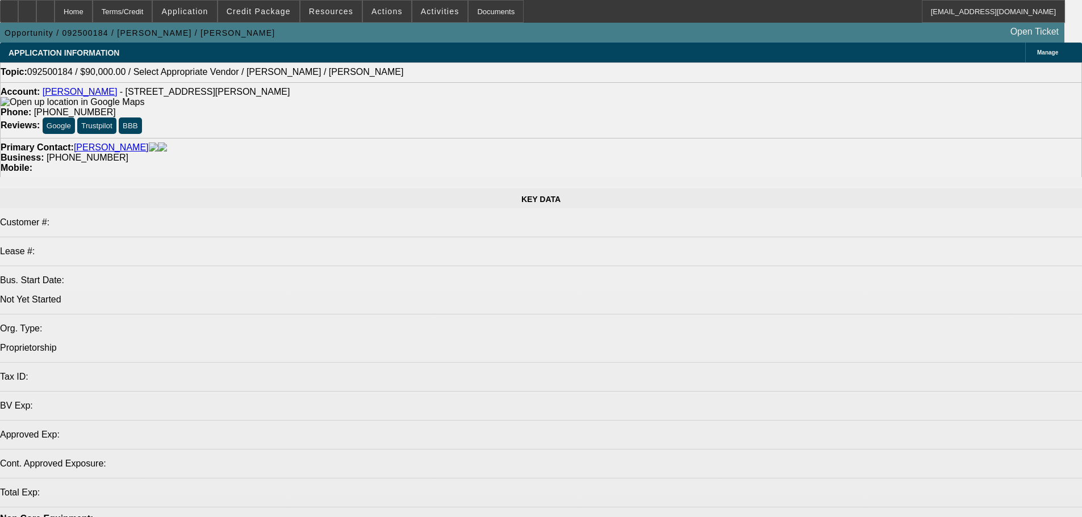
select select "0"
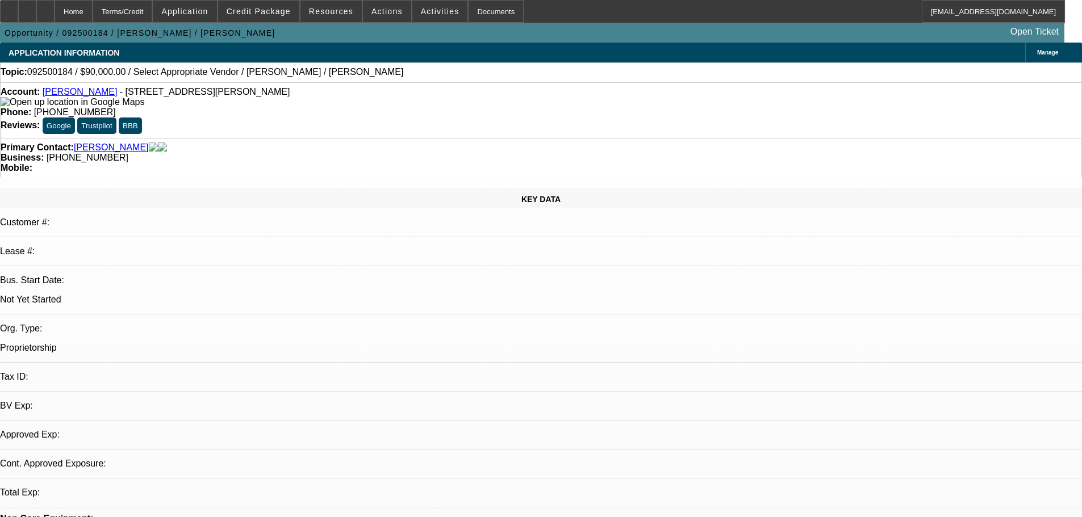
select select "2"
select select "0.1"
select select "4"
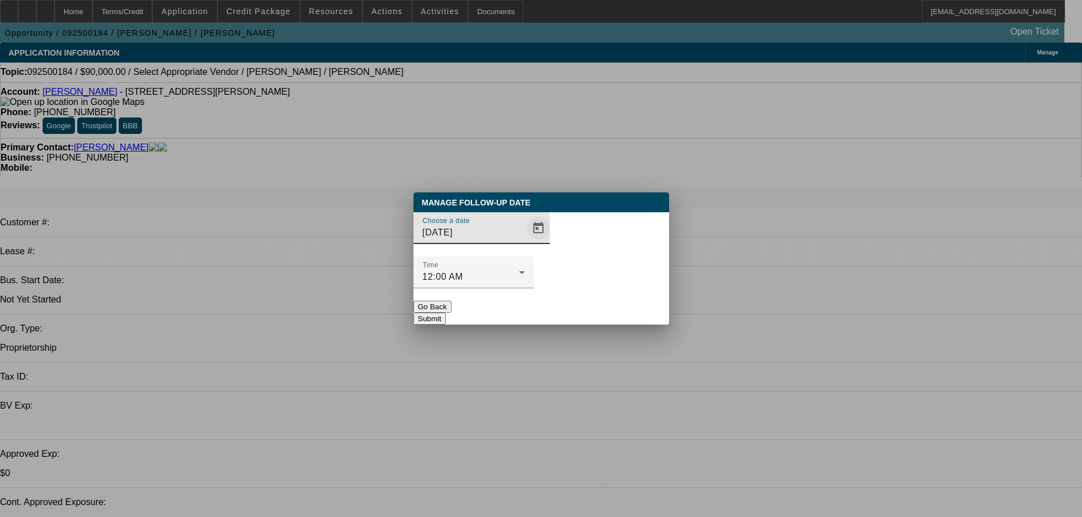
click at [525, 242] on span "Open calendar" at bounding box center [538, 228] width 27 height 27
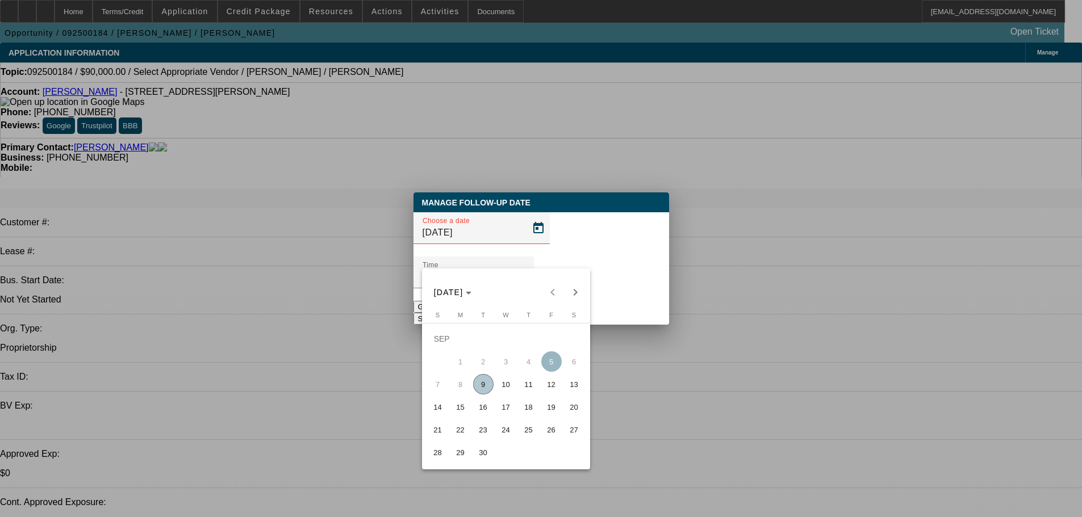
click at [508, 387] on span "10" at bounding box center [506, 384] width 20 height 20
type input "9/10/2025"
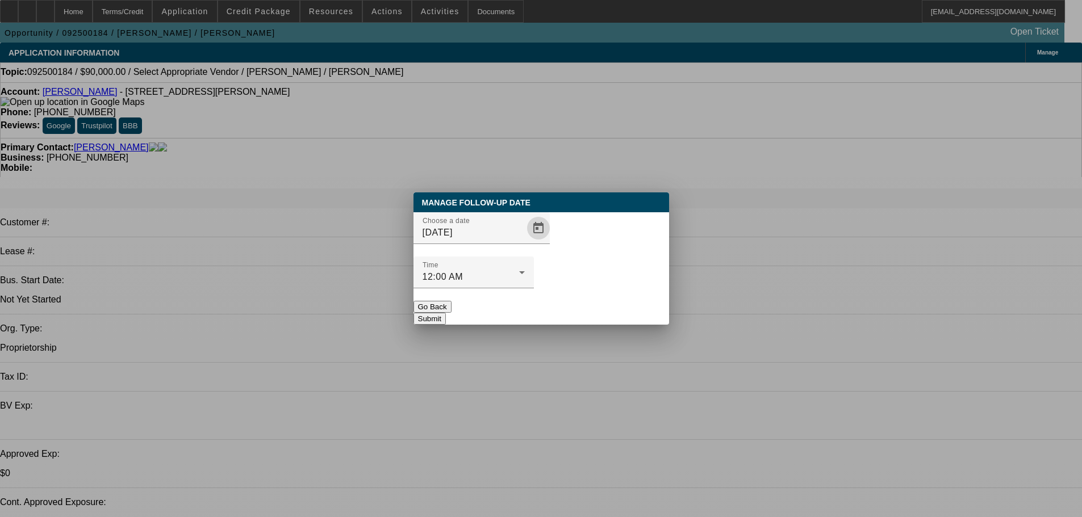
click at [446, 313] on button "Submit" at bounding box center [429, 319] width 32 height 12
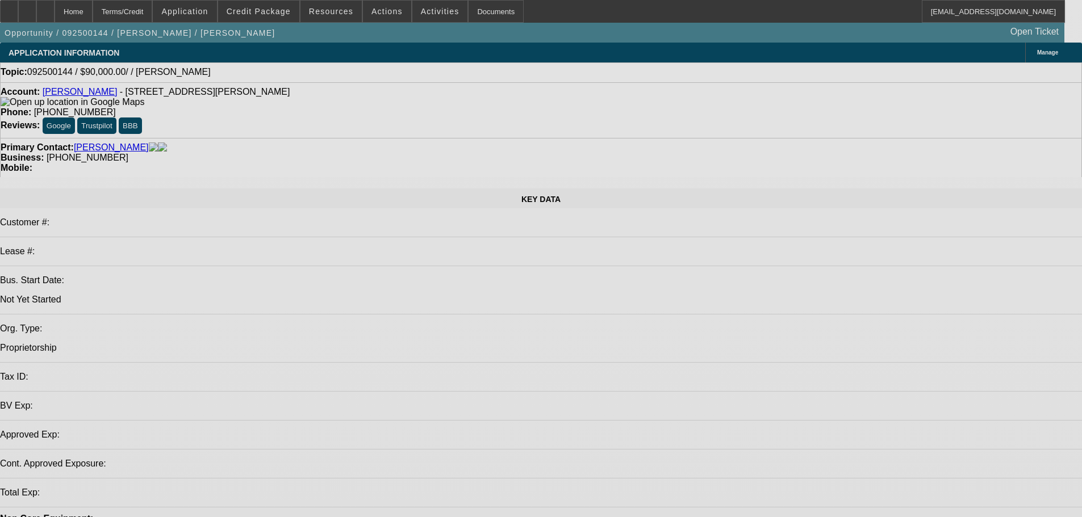
select select "0"
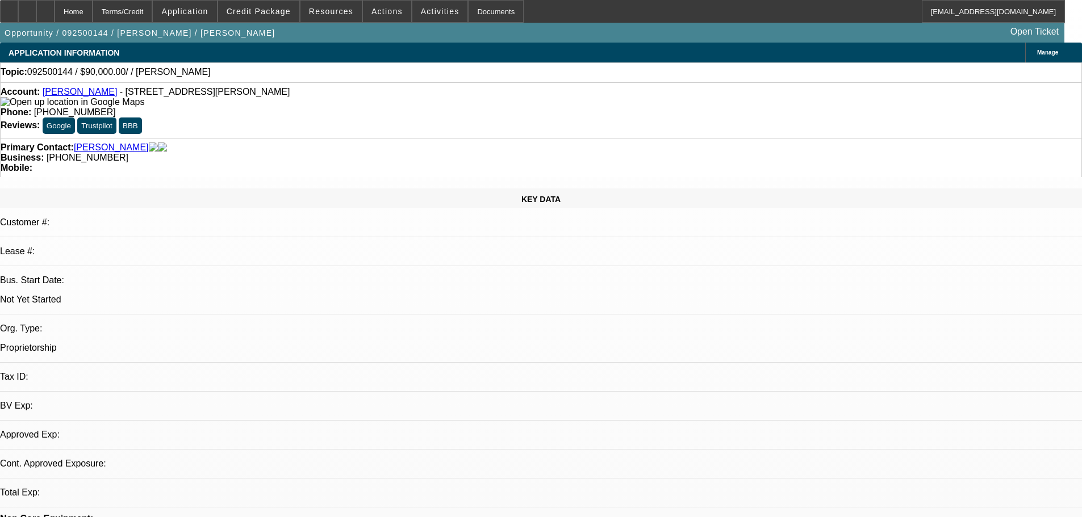
select select "2"
select select "0.1"
select select "4"
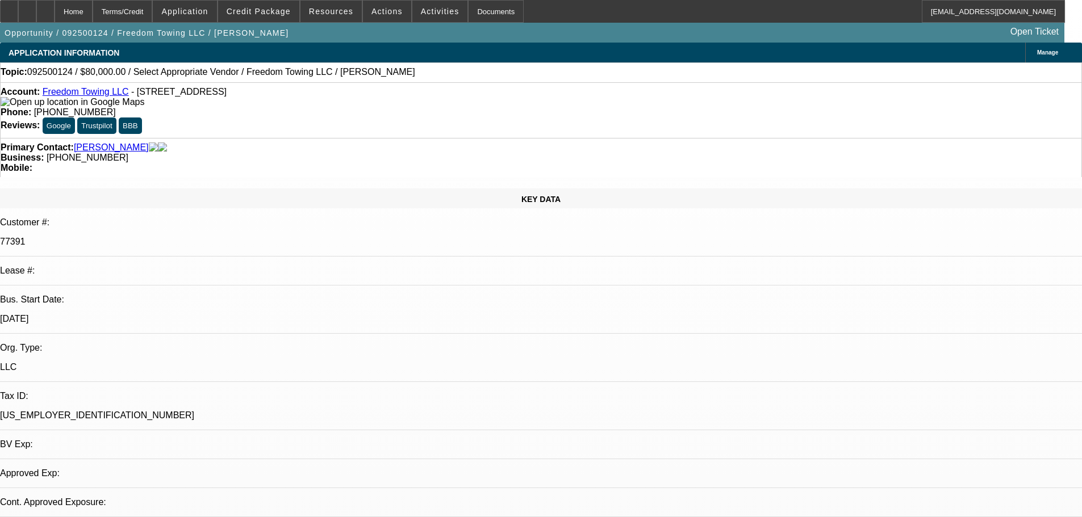
select select "0"
select select "2"
select select "0.1"
select select "4"
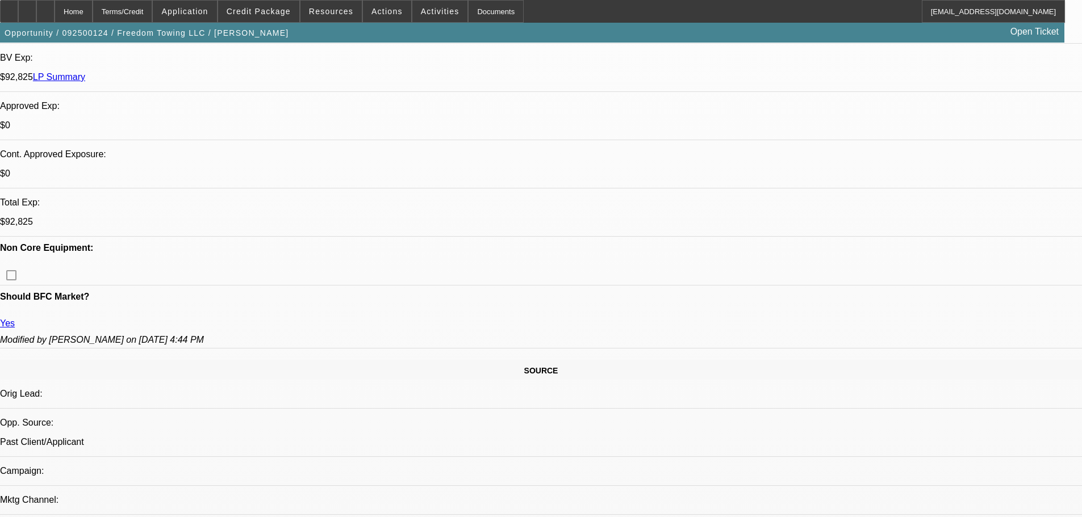
scroll to position [454, 0]
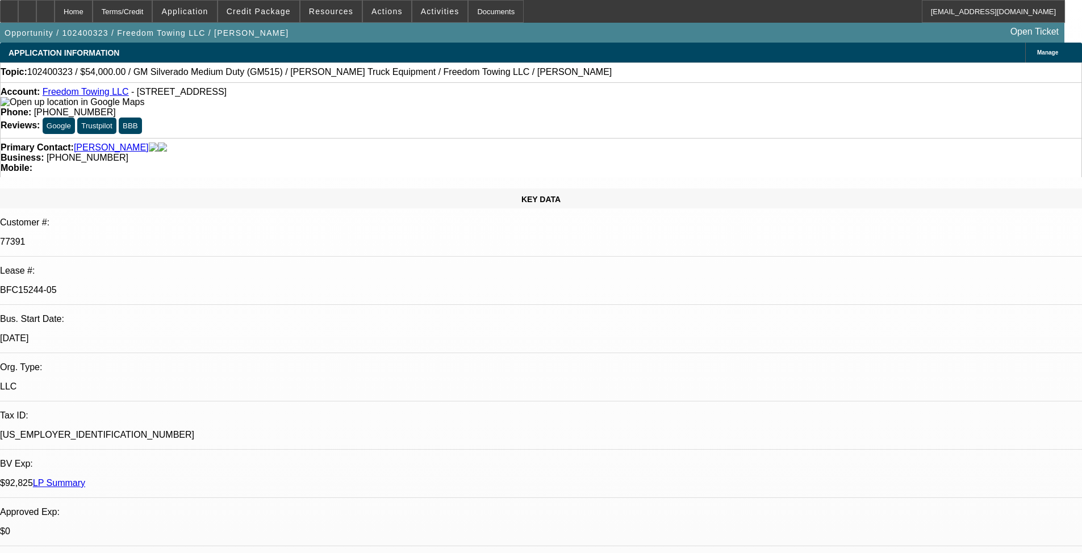
select select "0"
select select "2"
select select "0.1"
select select "4"
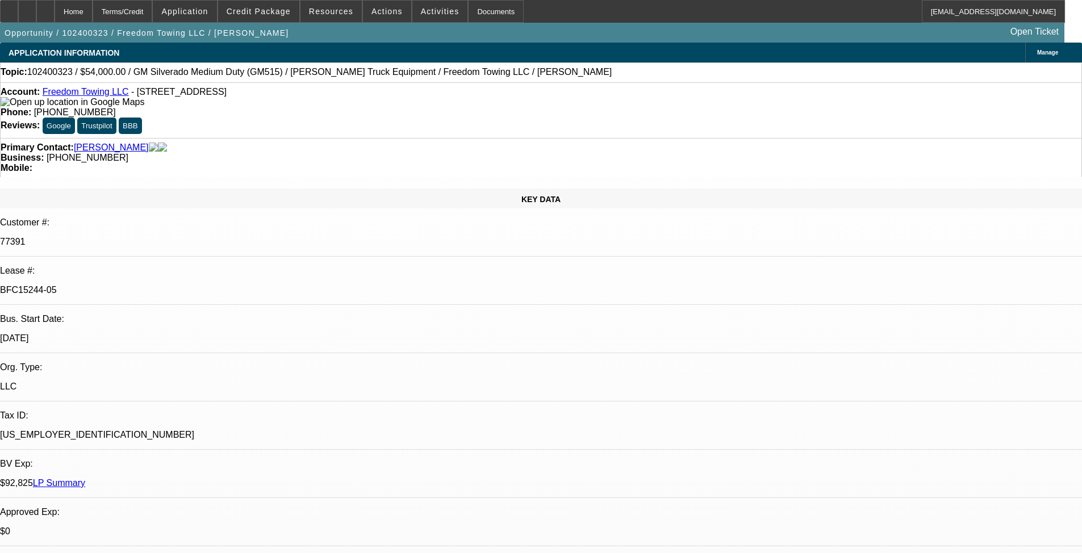
select select "0"
select select "2"
select select "0.1"
select select "4"
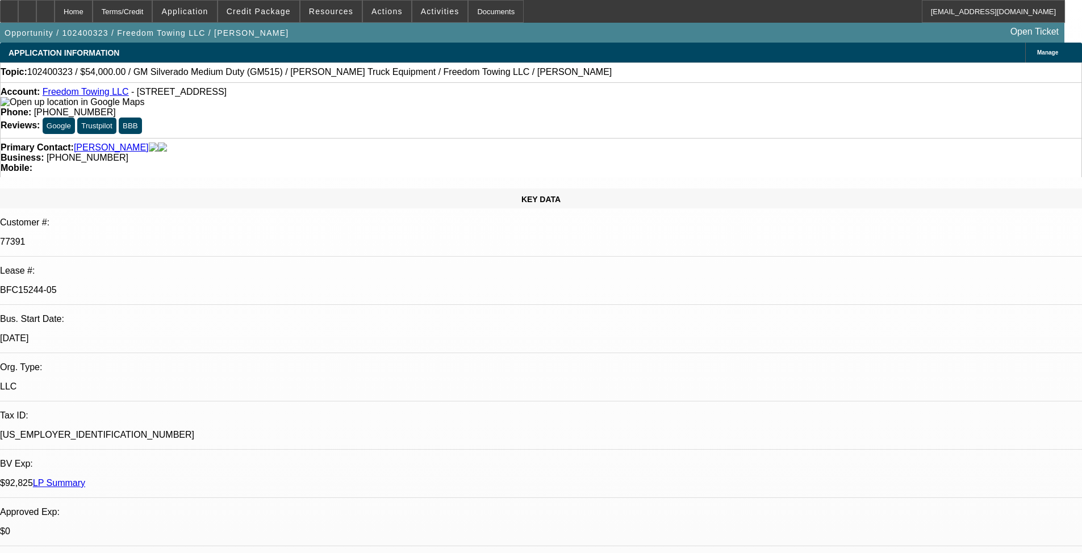
select select "0"
select select "2"
select select "0.1"
select select "4"
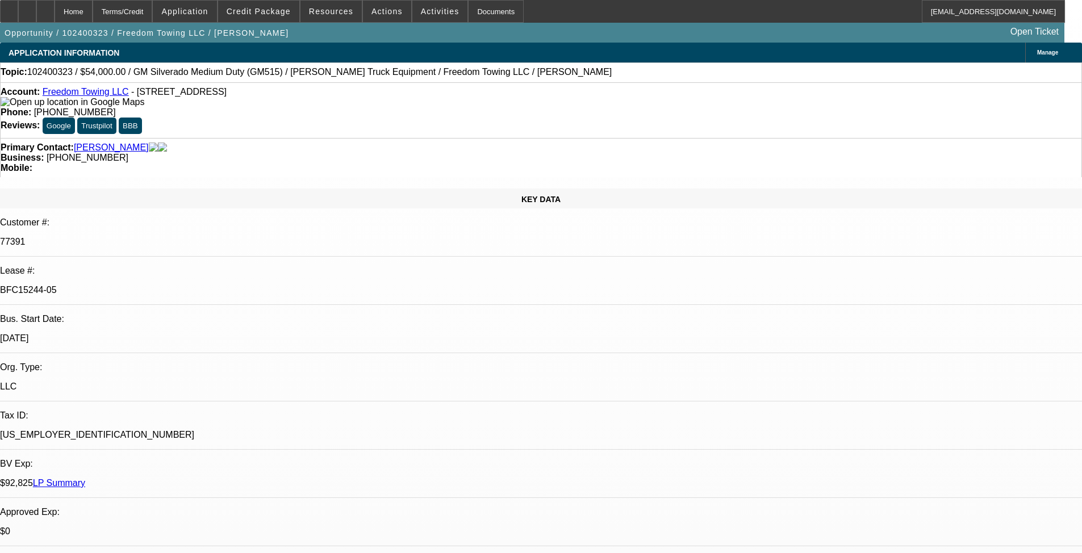
select select "0.1"
select select "2"
select select "0.1"
select select "4"
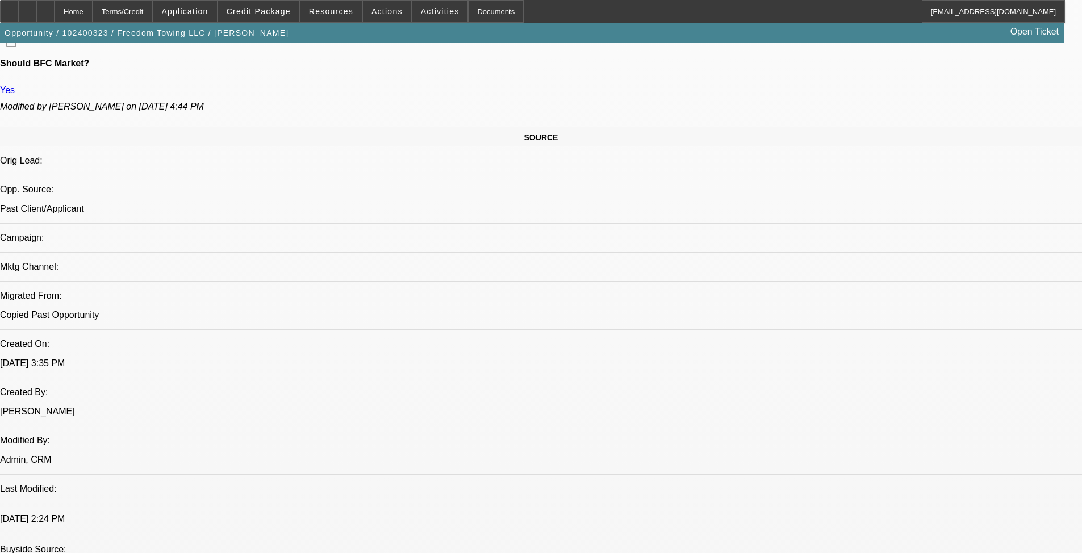
scroll to position [511, 0]
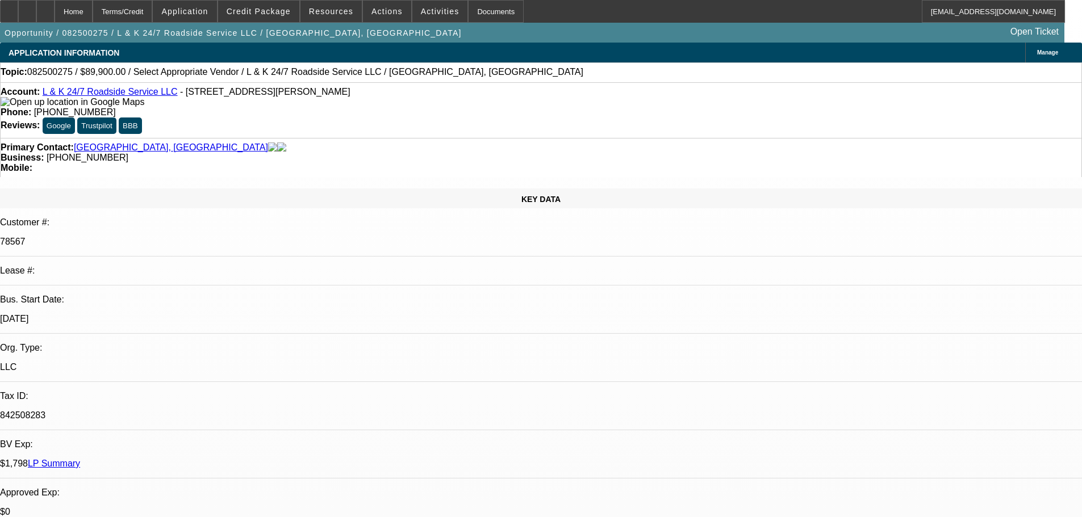
select select "0"
select select "2"
select select "0.1"
select select "4"
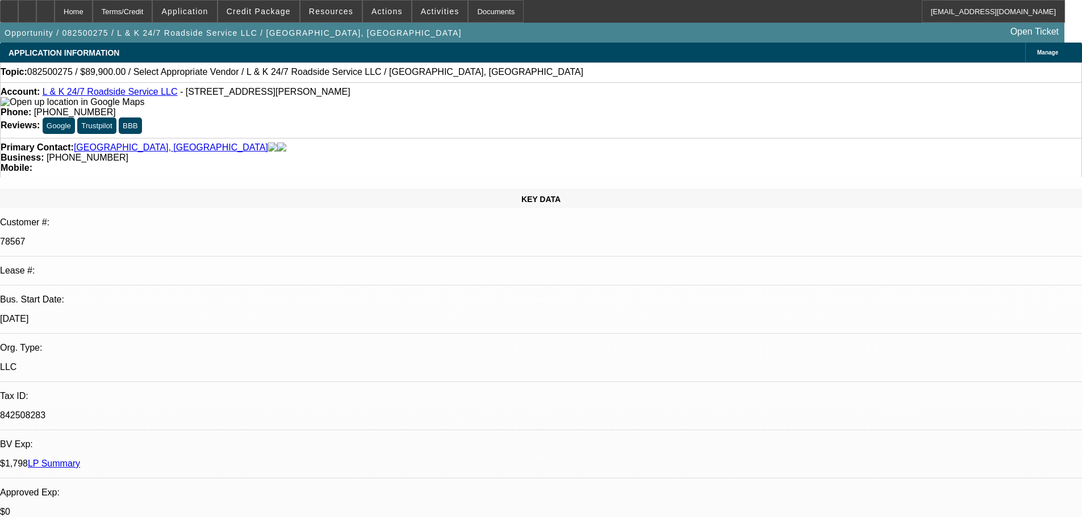
select select "0"
select select "2"
select select "0.1"
select select "4"
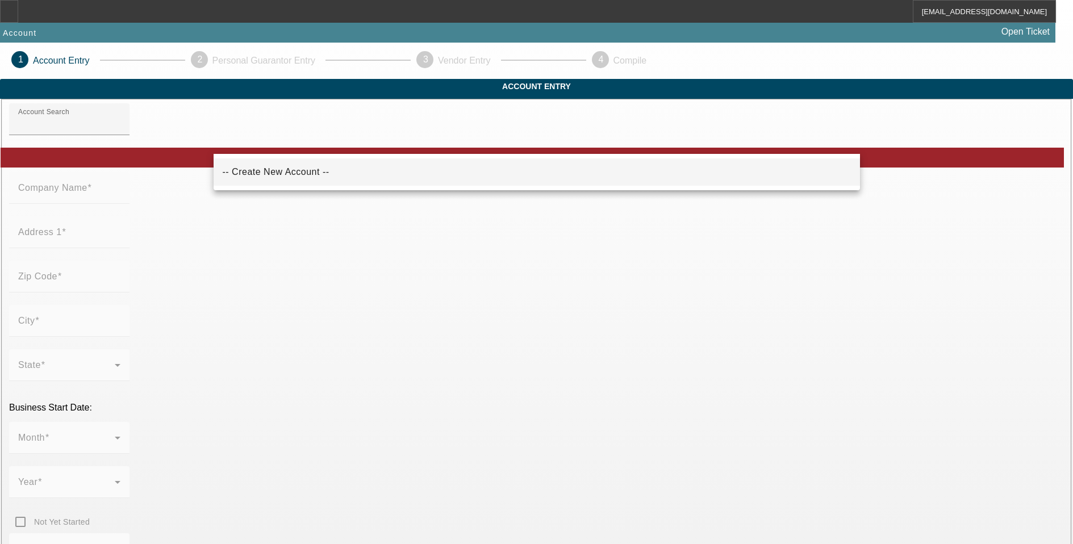
click at [285, 182] on mat-option "-- Create New Account --" at bounding box center [537, 171] width 646 height 27
type input "-- Create New Account --"
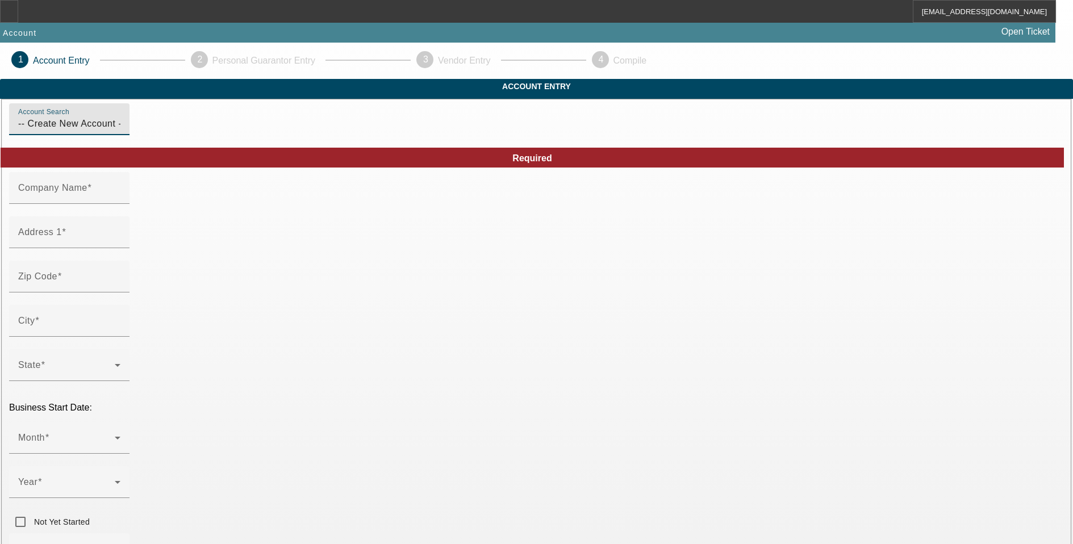
click at [87, 193] on mat-label "Company Name" at bounding box center [52, 188] width 69 height 10
click at [120, 199] on input "Company Name" at bounding box center [69, 193] width 102 height 14
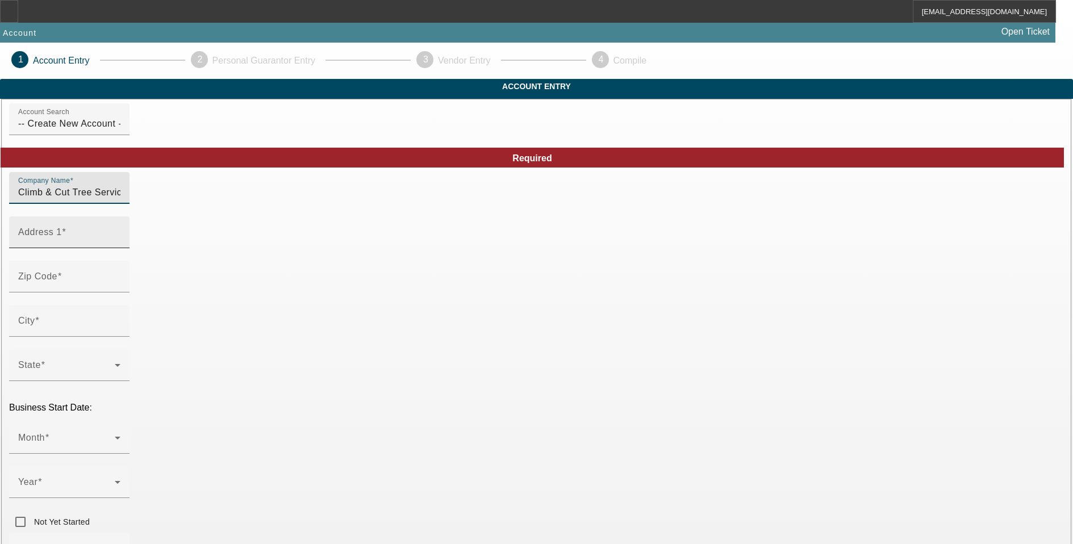
type input "Climb & Cut Tree Service, LLC"
click at [120, 244] on input "Address 1" at bounding box center [69, 237] width 102 height 14
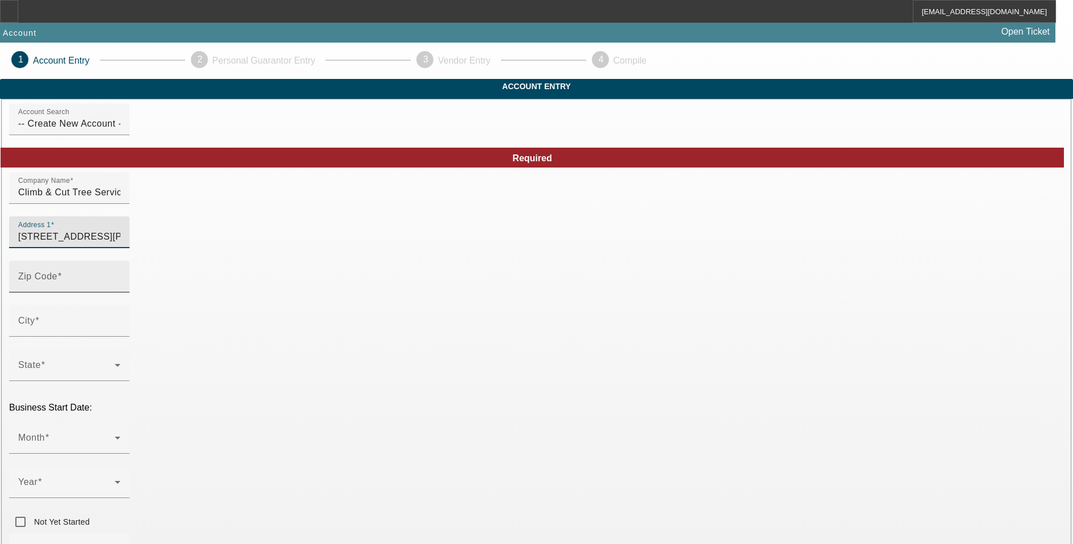
type input "[STREET_ADDRESS][PERSON_NAME]"
click at [120, 288] on input "Zip Code" at bounding box center [69, 281] width 102 height 14
type input "22942"
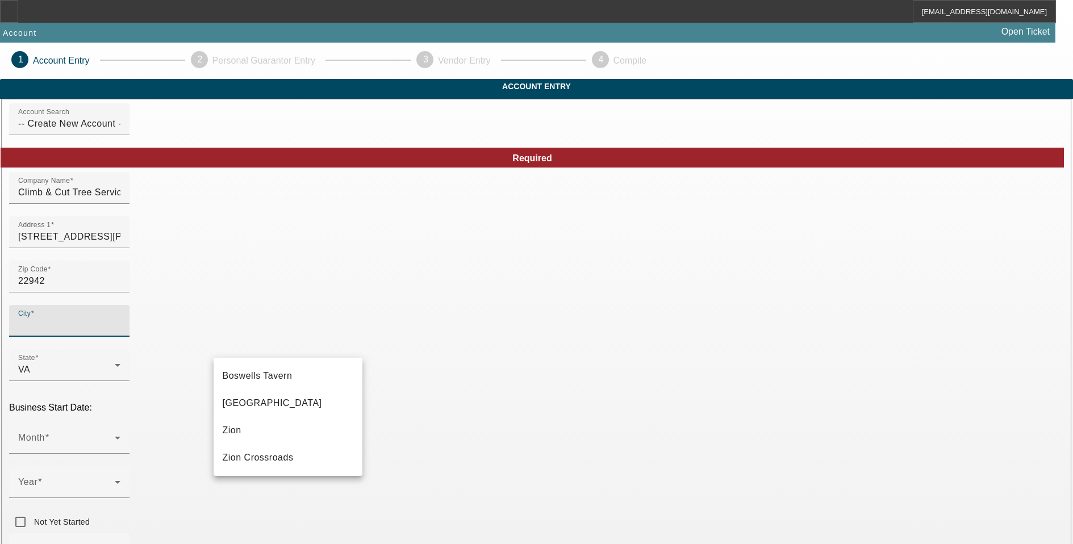
type input "[PERSON_NAME]"
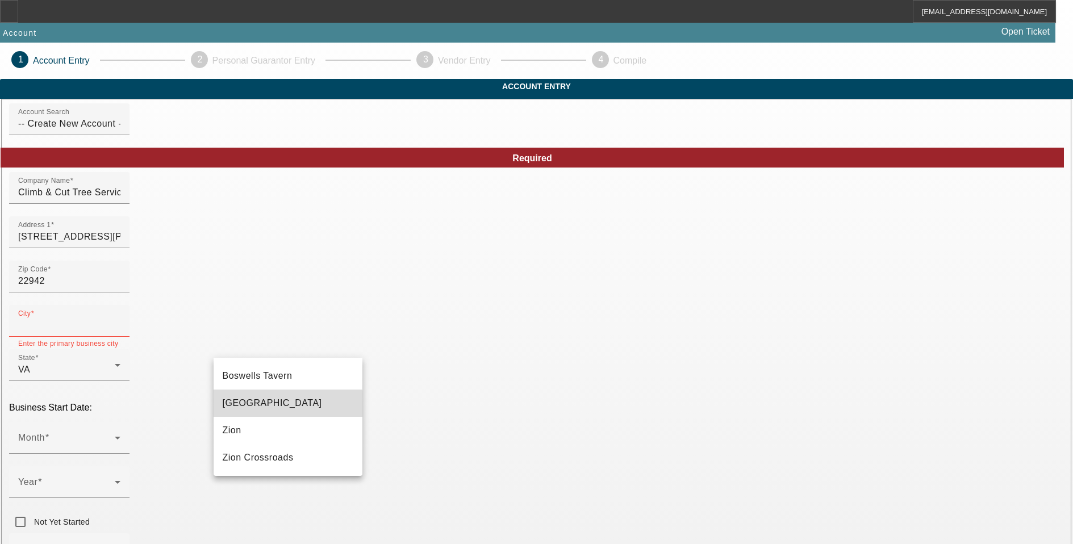
click at [277, 405] on mat-option "[GEOGRAPHIC_DATA]" at bounding box center [288, 403] width 149 height 27
type input "[GEOGRAPHIC_DATA]"
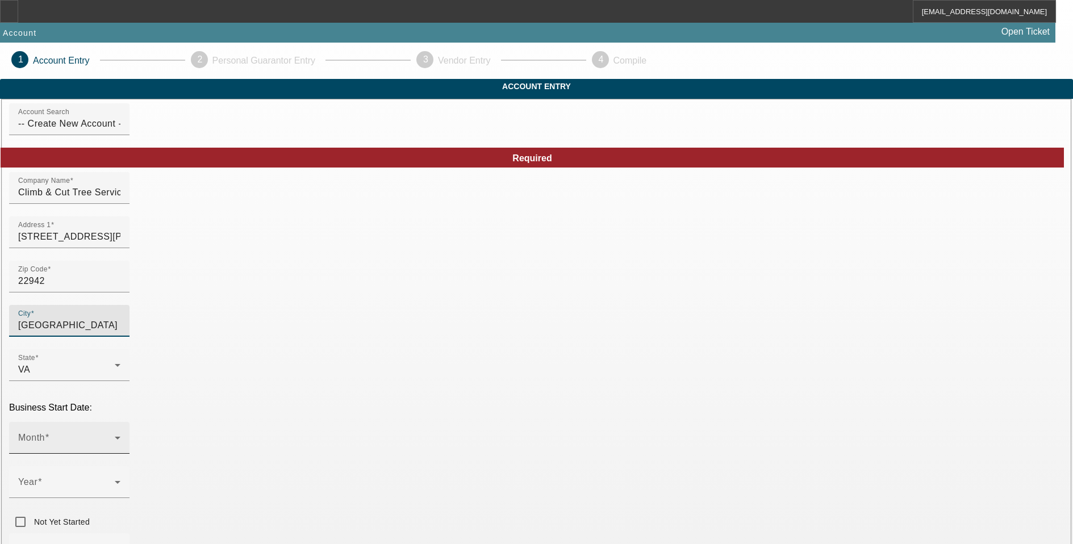
click at [115, 436] on span at bounding box center [66, 443] width 97 height 14
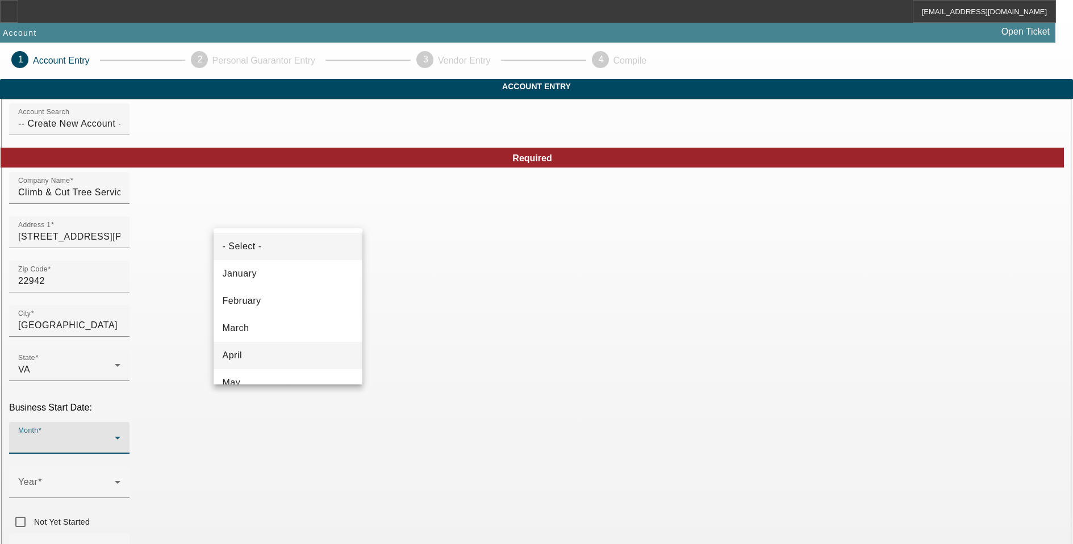
click at [269, 355] on mat-option "April" at bounding box center [288, 355] width 149 height 27
click at [115, 480] on span at bounding box center [66, 487] width 97 height 14
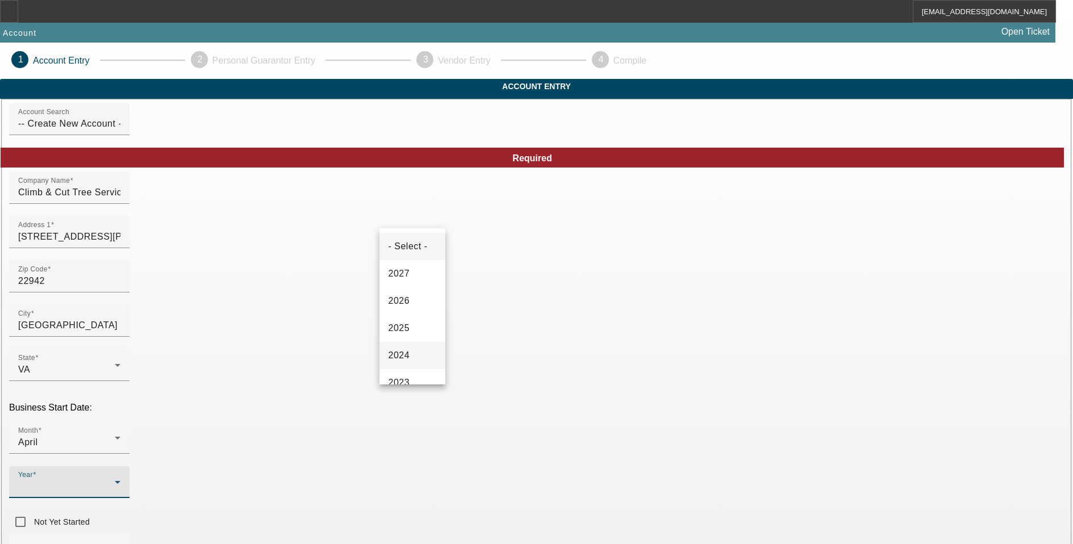
click at [401, 345] on mat-option "2024" at bounding box center [412, 355] width 66 height 27
click at [88, 543] on mat-label "Business Phone" at bounding box center [53, 549] width 70 height 10
click at [120, 543] on input "Business Phone" at bounding box center [69, 554] width 102 height 14
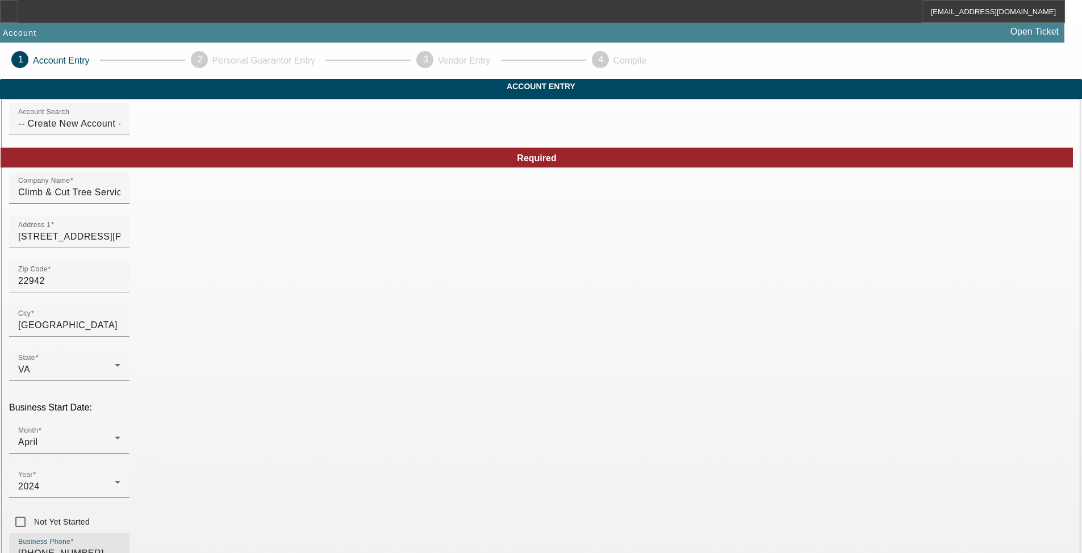
type input "[PHONE_NUMBER]"
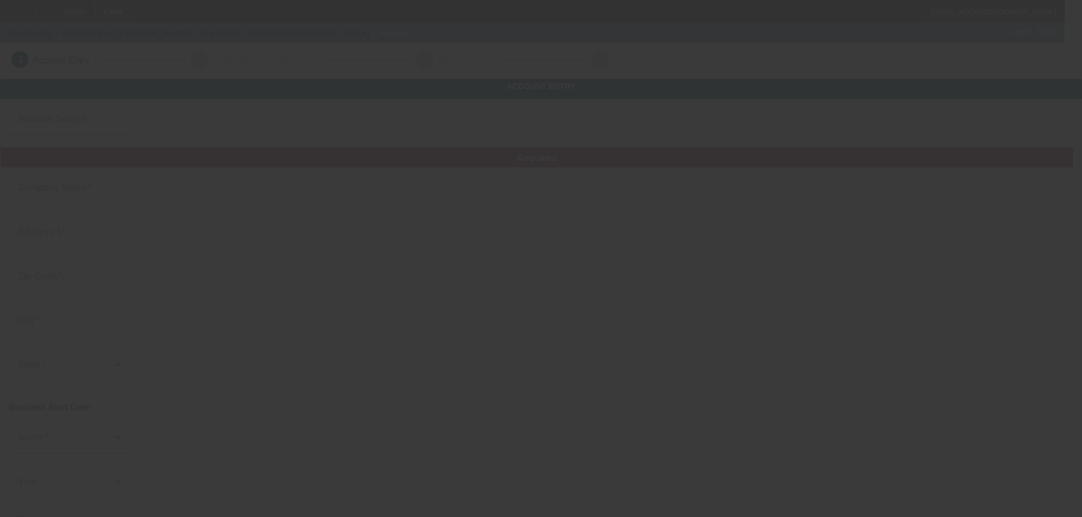
type input "[PERSON_NAME]"
type input "."
type input "[PHONE_NUMBER]"
type input "[PERSON_NAME][EMAIL_ADDRESS][PERSON_NAME][DOMAIN_NAME]"
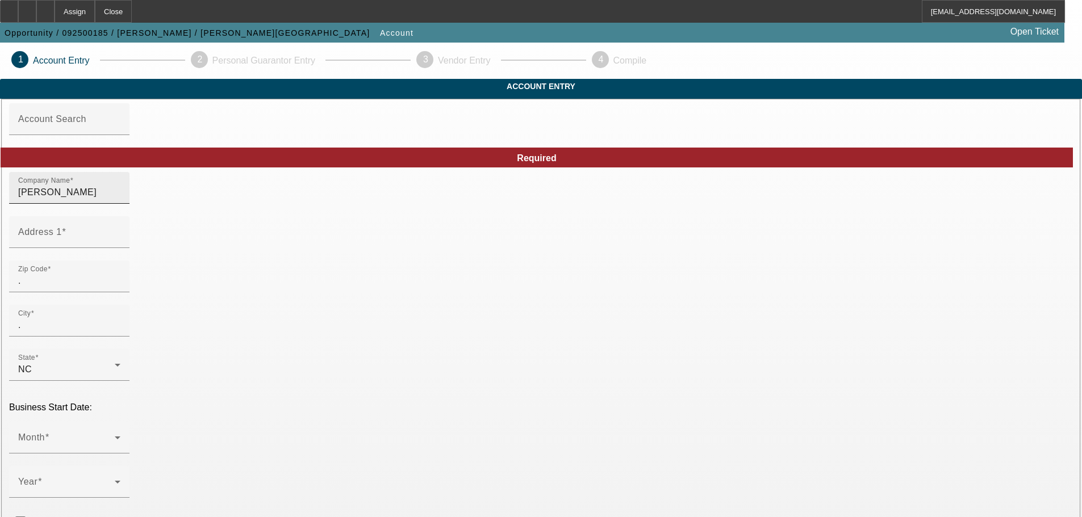
click at [120, 199] on input "[PERSON_NAME]" at bounding box center [69, 193] width 102 height 14
type input "Climb & Cut Tree Service, LLC"
click at [120, 244] on input "Address 1" at bounding box center [69, 237] width 102 height 14
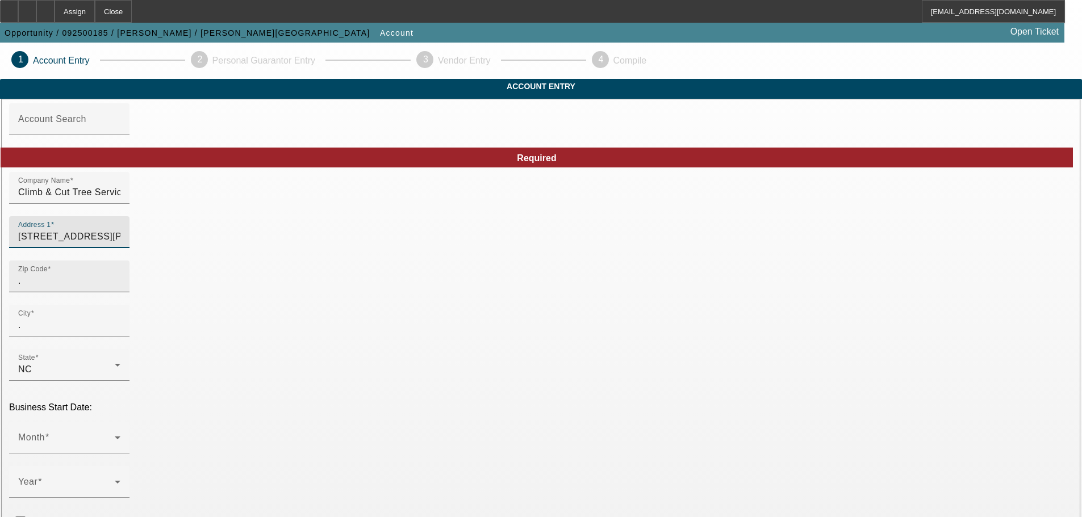
type input "[STREET_ADDRESS][PERSON_NAME]"
click at [120, 292] on div "Zip Code ." at bounding box center [69, 277] width 102 height 32
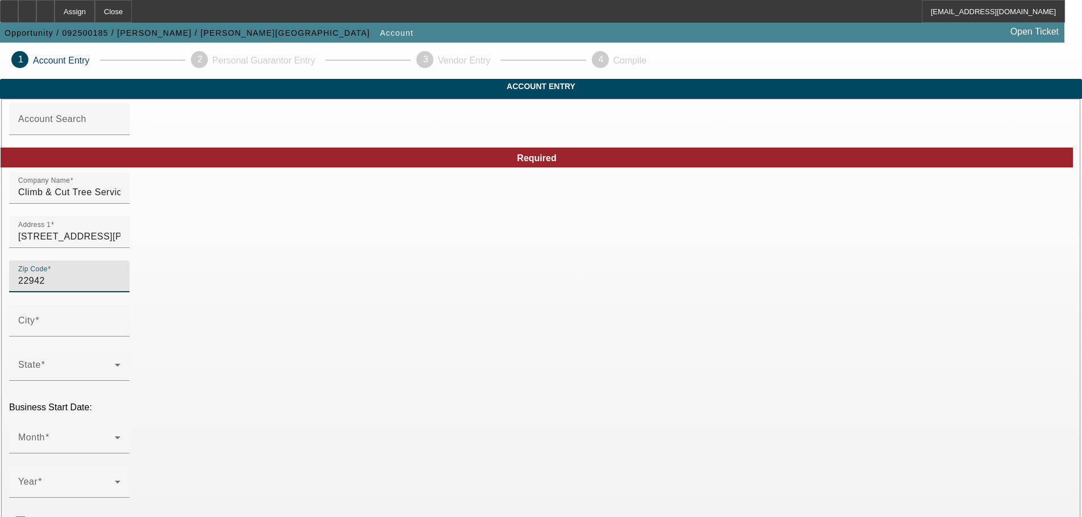
type input "22942"
type input "[PERSON_NAME]"
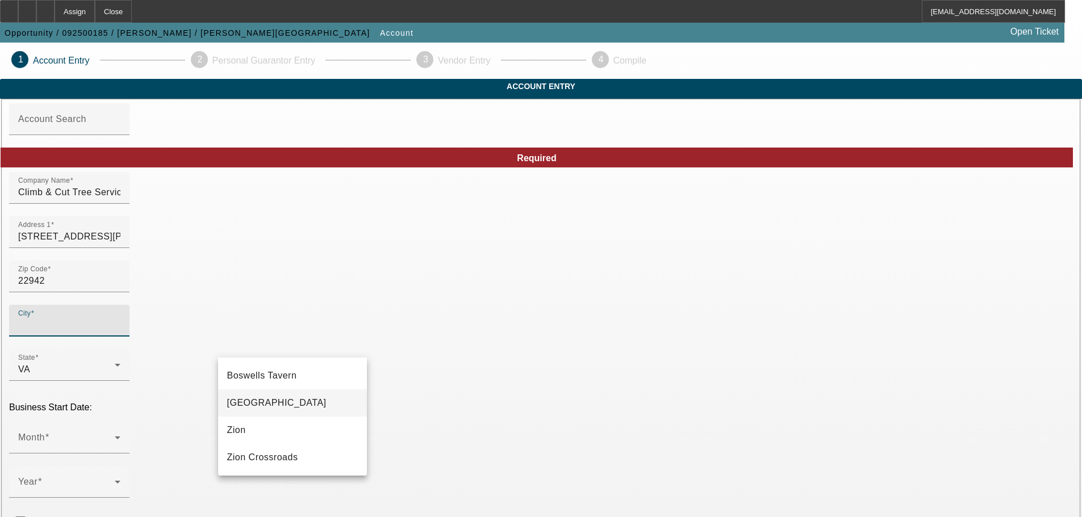
click at [287, 398] on mat-option "[GEOGRAPHIC_DATA]" at bounding box center [292, 403] width 149 height 27
type input "[GEOGRAPHIC_DATA]"
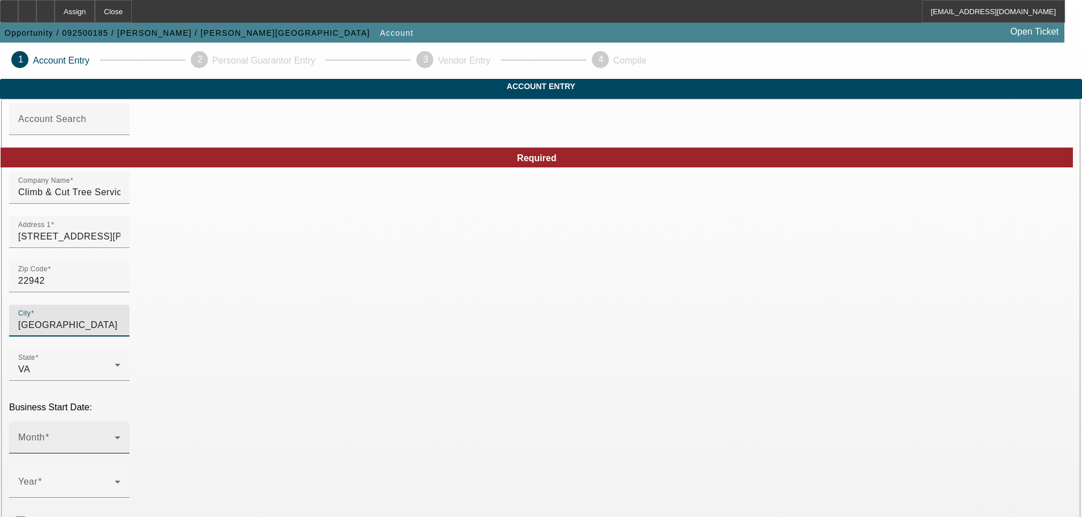
click at [120, 422] on div "Month" at bounding box center [69, 438] width 102 height 32
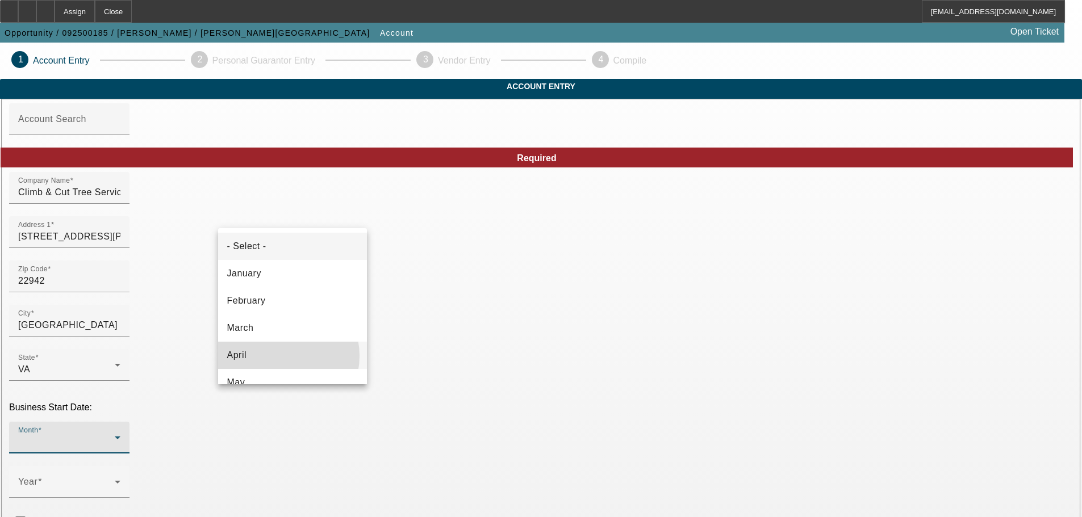
click at [279, 356] on mat-option "April" at bounding box center [292, 355] width 149 height 27
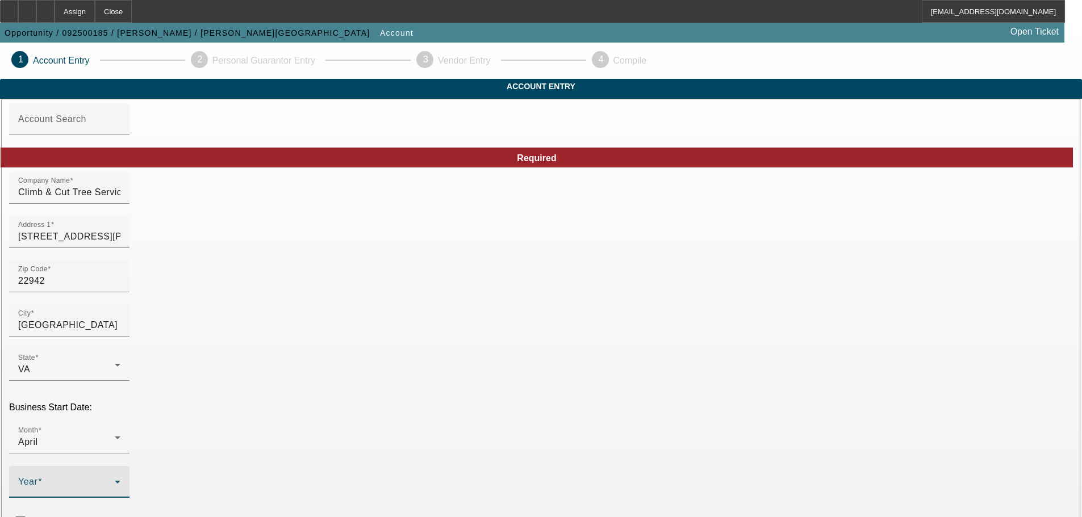
click at [115, 480] on span at bounding box center [66, 487] width 97 height 14
click at [412, 359] on span "2024" at bounding box center [404, 356] width 22 height 14
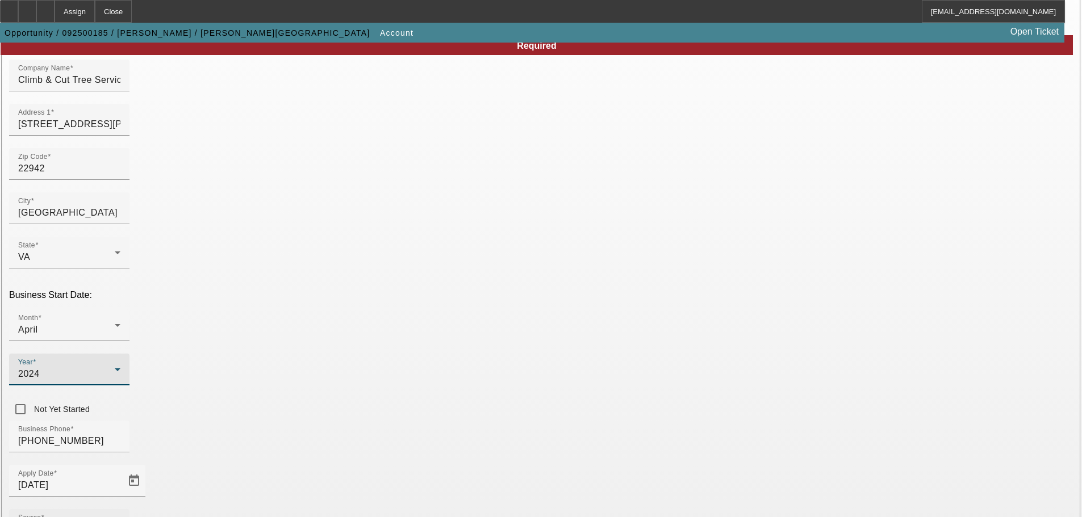
scroll to position [114, 0]
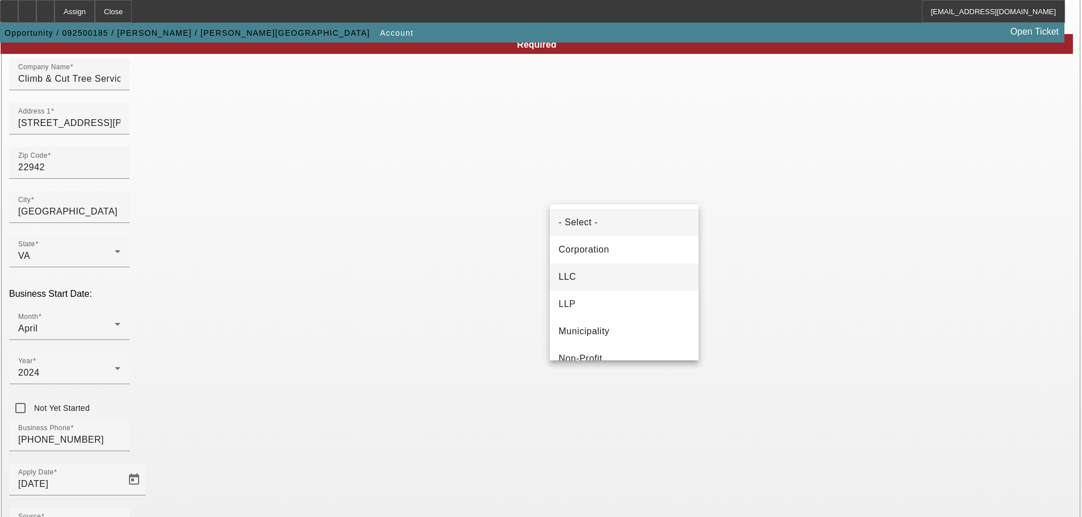
click at [589, 275] on mat-option "LLC" at bounding box center [624, 277] width 149 height 27
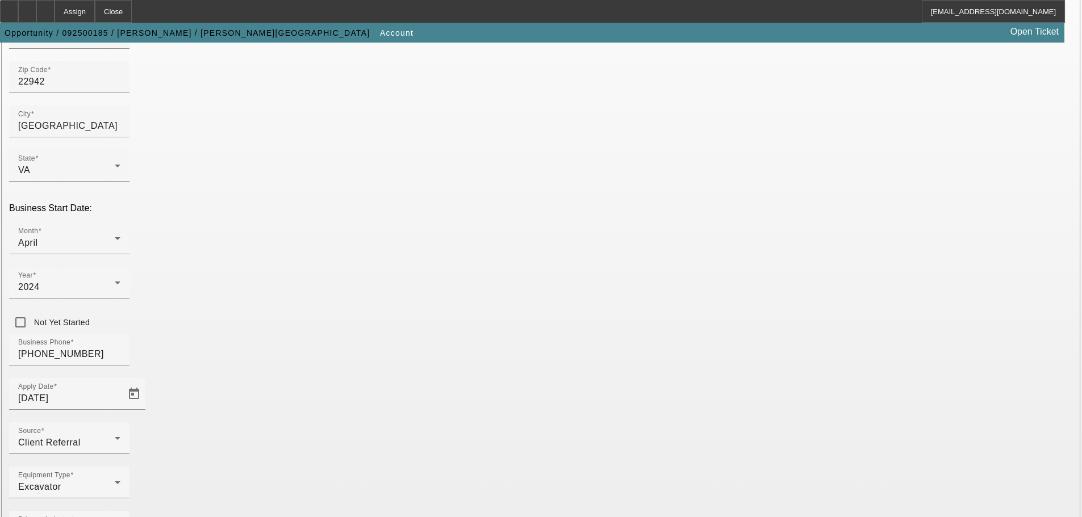
type input "116839522"
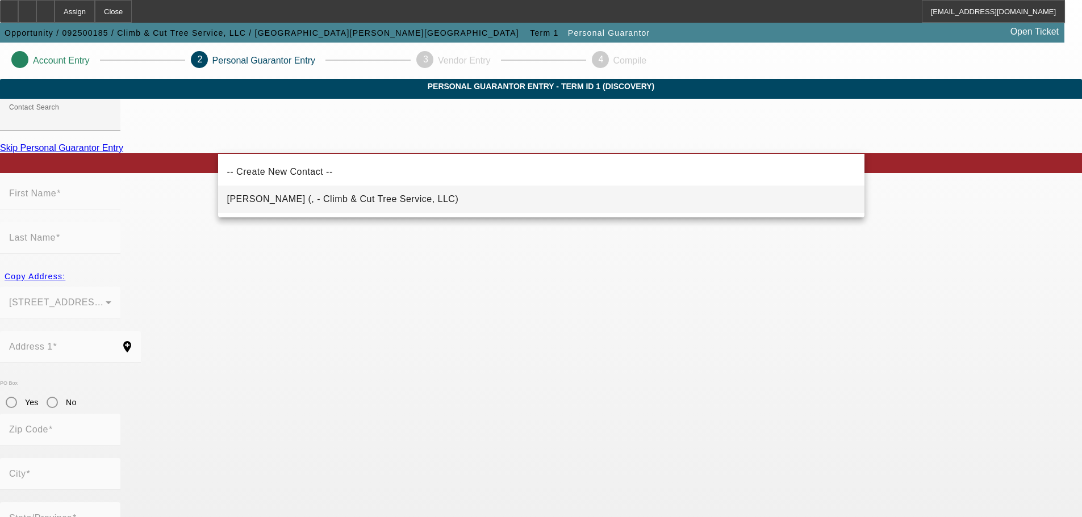
click at [306, 196] on span "Woodson, Slade (, - Climb & Cut Tree Service, LLC)" at bounding box center [343, 199] width 232 height 10
type input "Woodson, Slade (, - Climb & Cut Tree Service, LLC)"
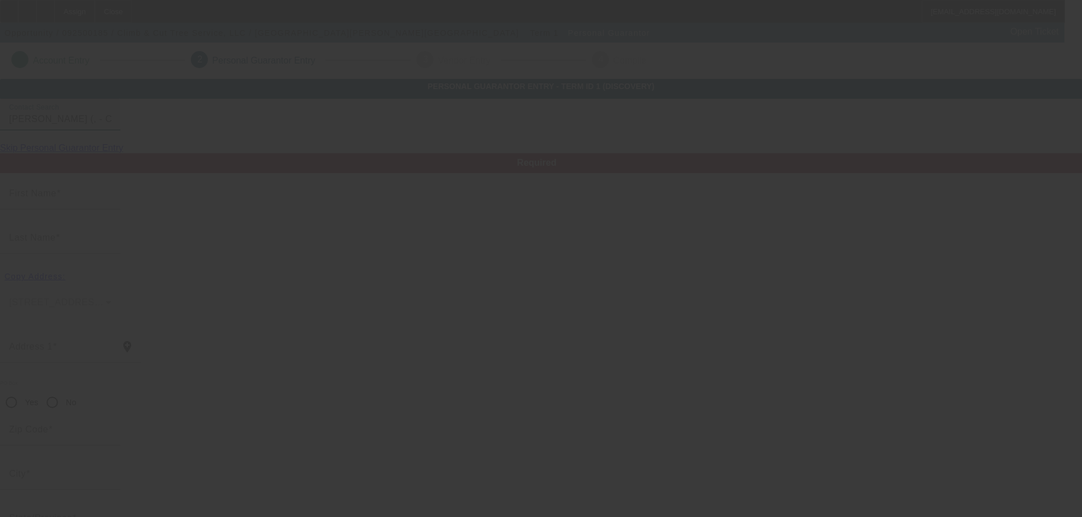
type input "Slade"
type input "Woodson"
radio input "true"
type input "[PHONE_NUMBER]"
type input "slade.woodson@icloud.com"
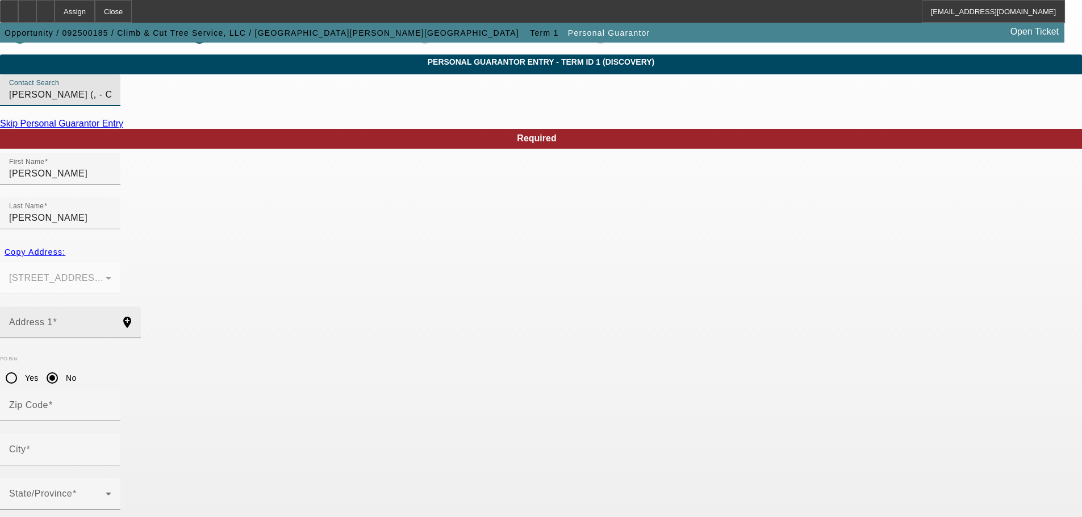
scroll to position [38, 0]
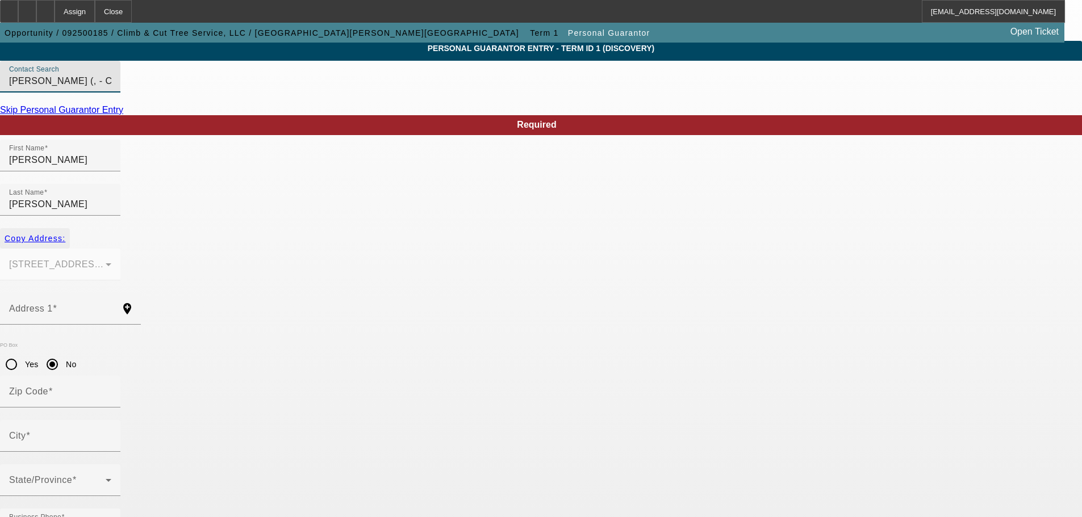
click at [70, 228] on span "button" at bounding box center [35, 238] width 70 height 27
type input "1500 James Madison Highway"
radio input "false"
type input "22942"
type input "Gordonsville"
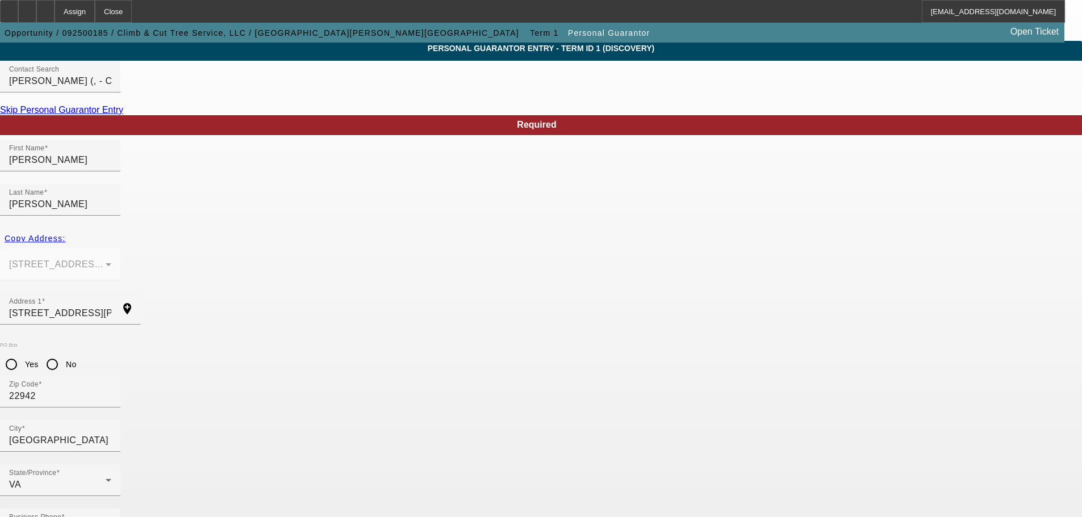
type input "218-21-4653"
type input "100"
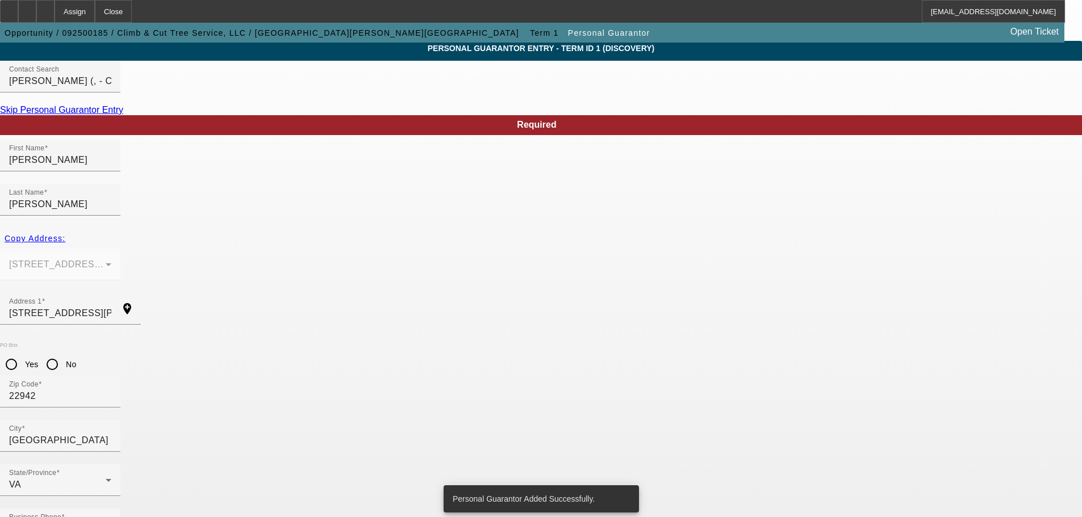
scroll to position [0, 0]
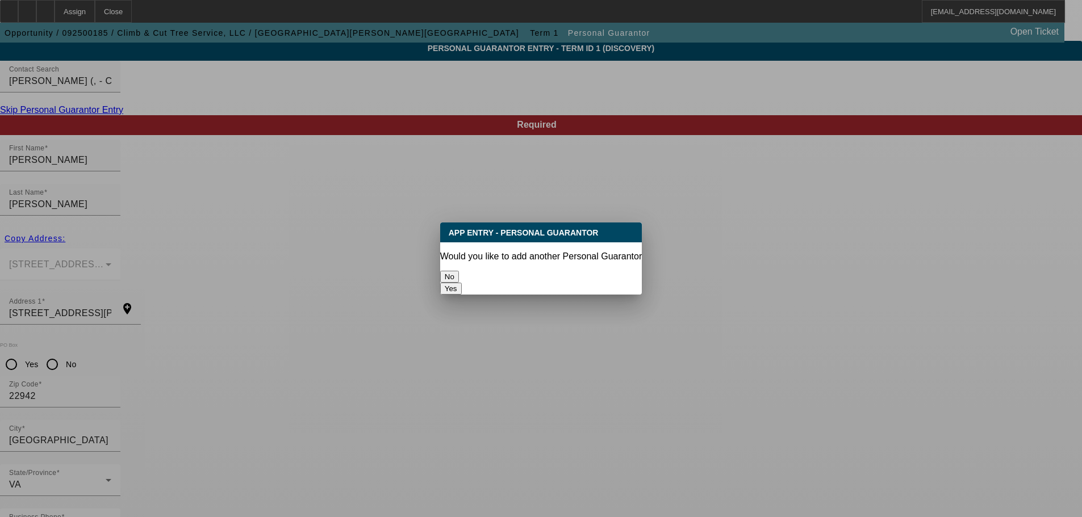
click at [459, 274] on button "No" at bounding box center [449, 277] width 19 height 12
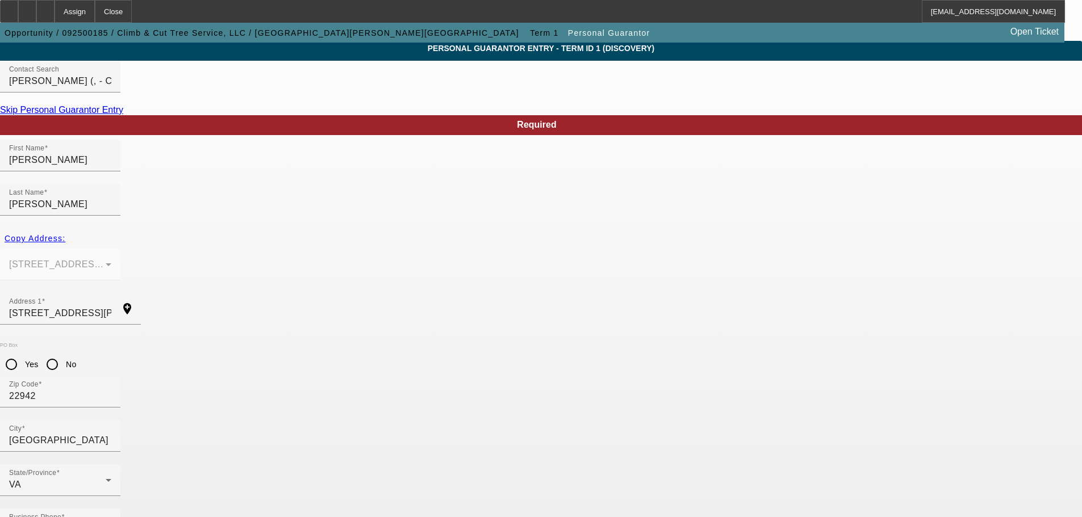
scroll to position [38, 0]
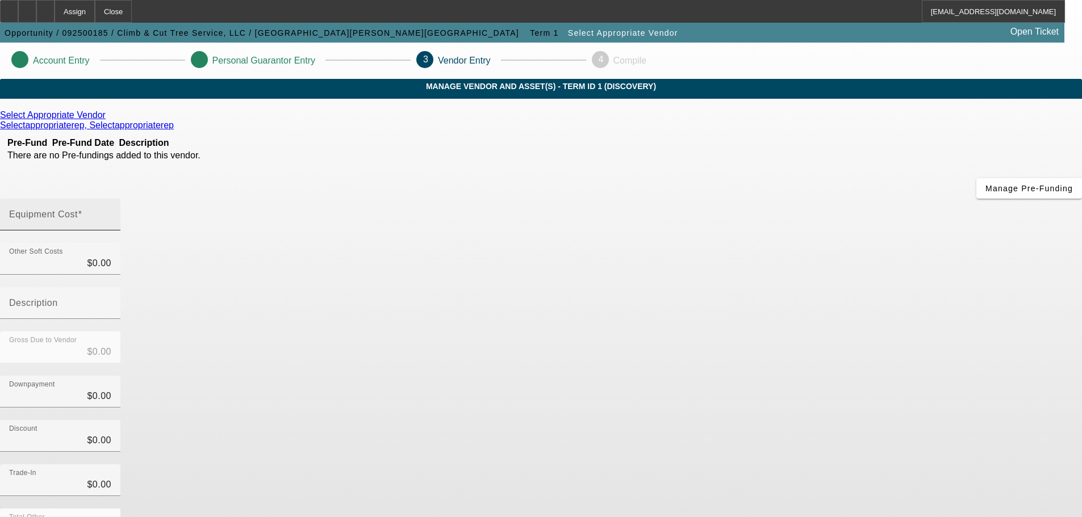
click at [111, 212] on input "Equipment Cost" at bounding box center [60, 219] width 102 height 14
type input "3"
type input "$3.00"
type input "37"
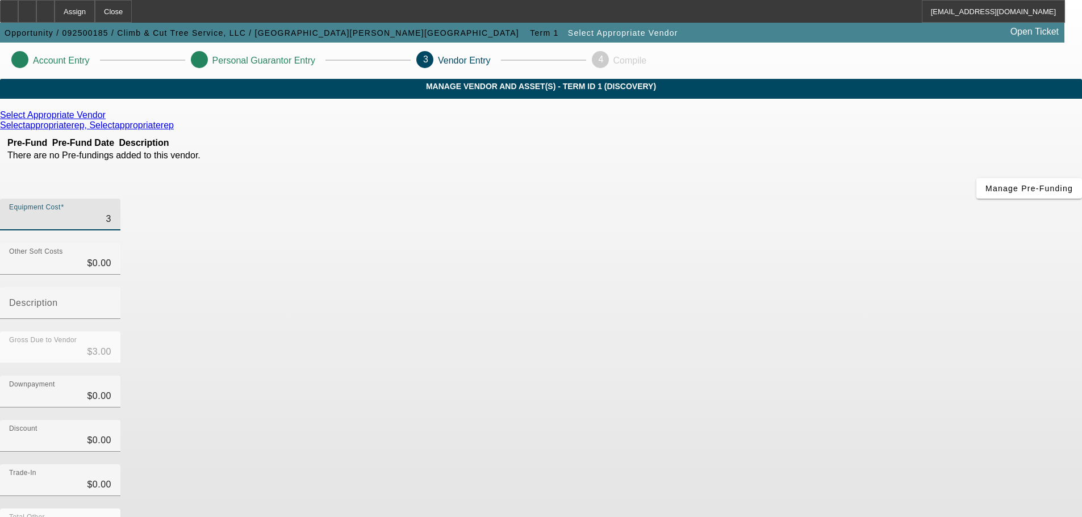
type input "$37.00"
type input "370"
type input "$370.00"
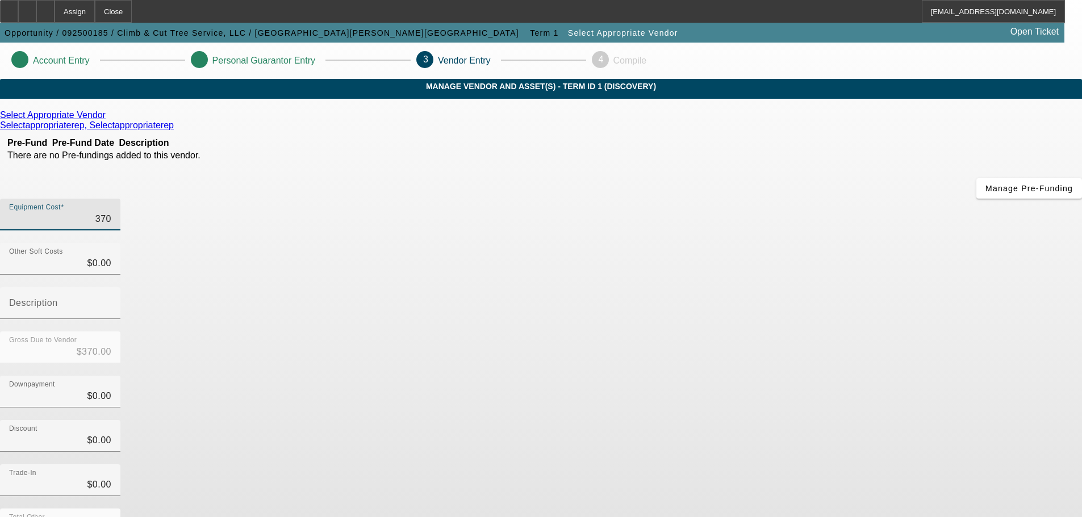
type input "3700"
type input "$3,700.00"
type input "37000"
type input "$37,000.00"
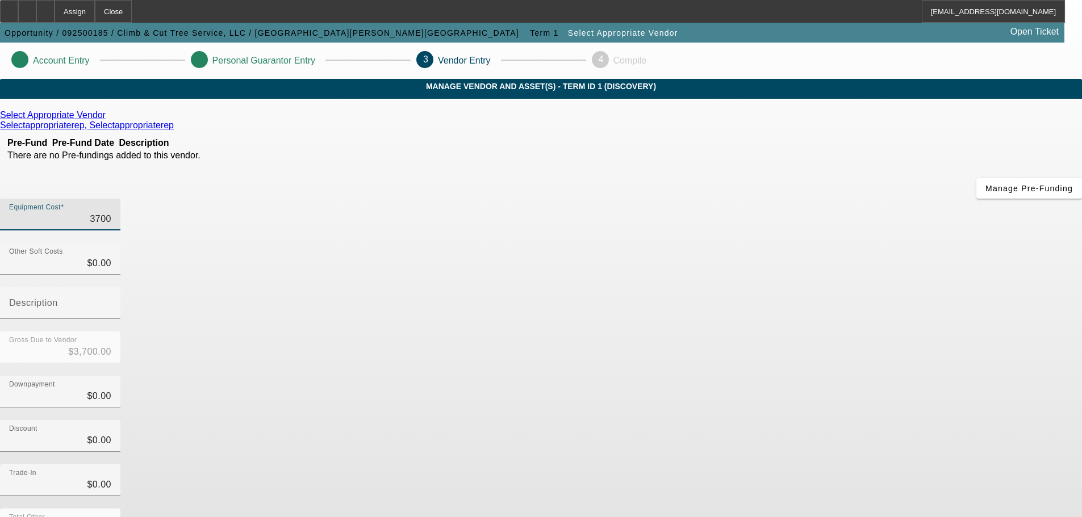
type input "$37,000.00"
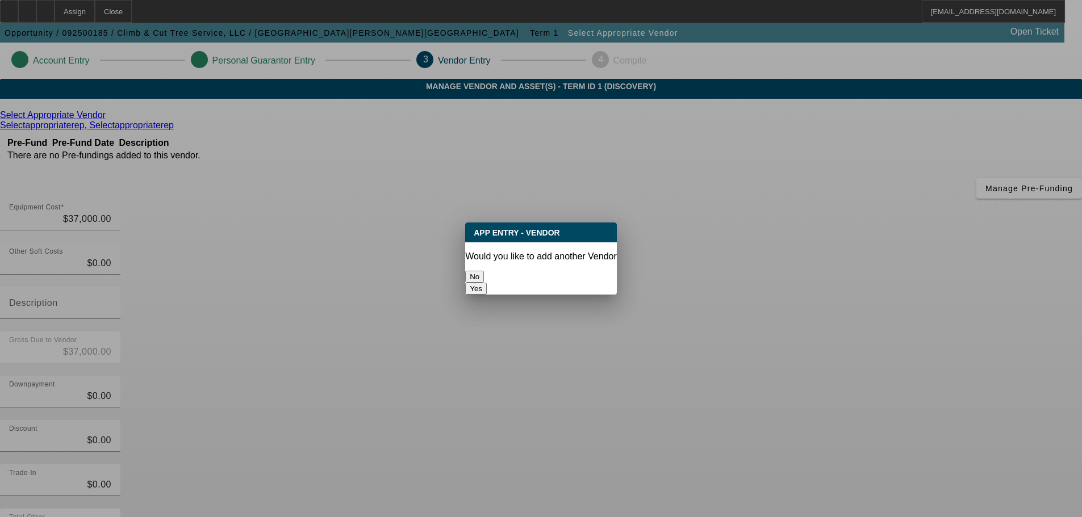
click at [484, 273] on button "No" at bounding box center [474, 277] width 19 height 12
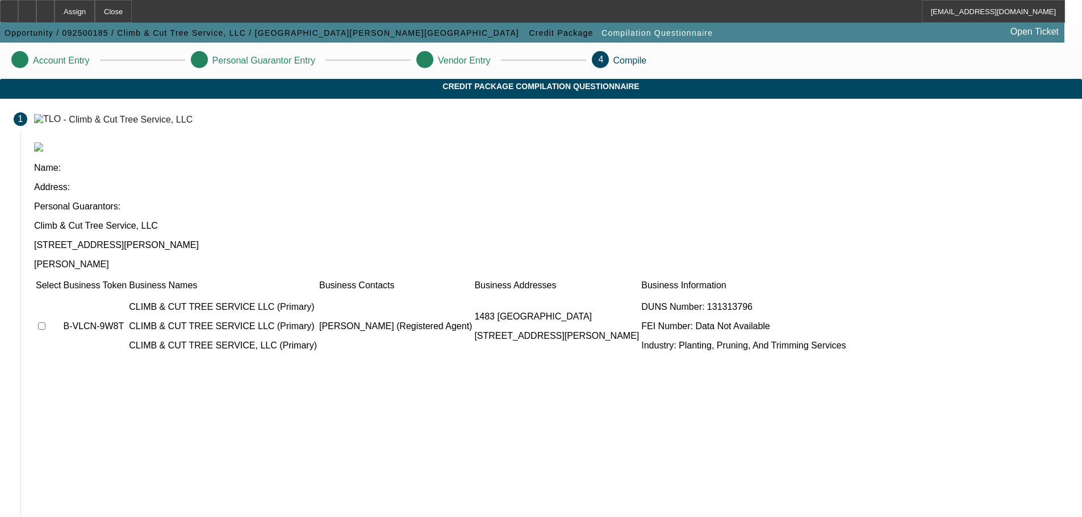
click at [61, 292] on td at bounding box center [48, 326] width 26 height 68
click at [45, 323] on input "checkbox" at bounding box center [41, 326] width 7 height 7
checkbox input "true"
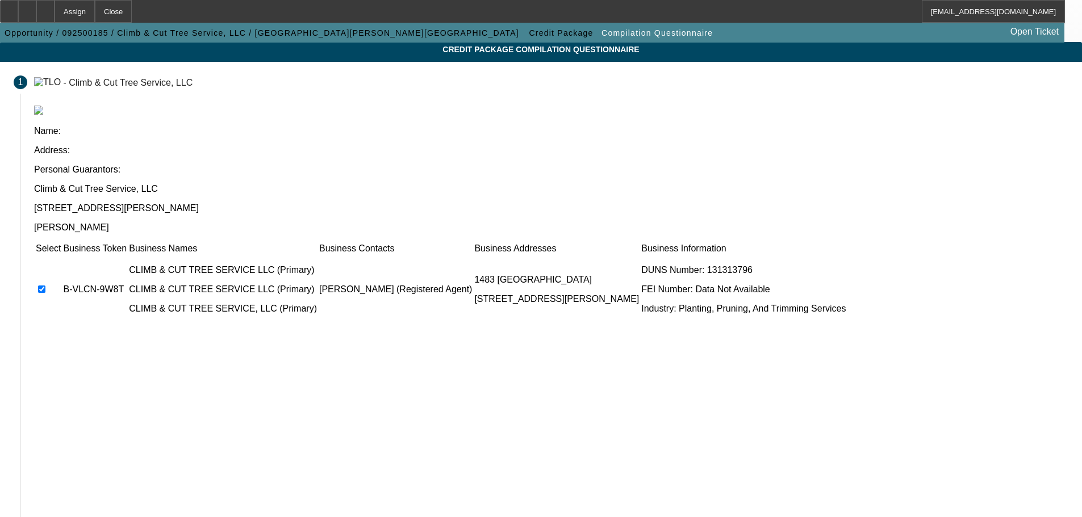
scroll to position [70, 0]
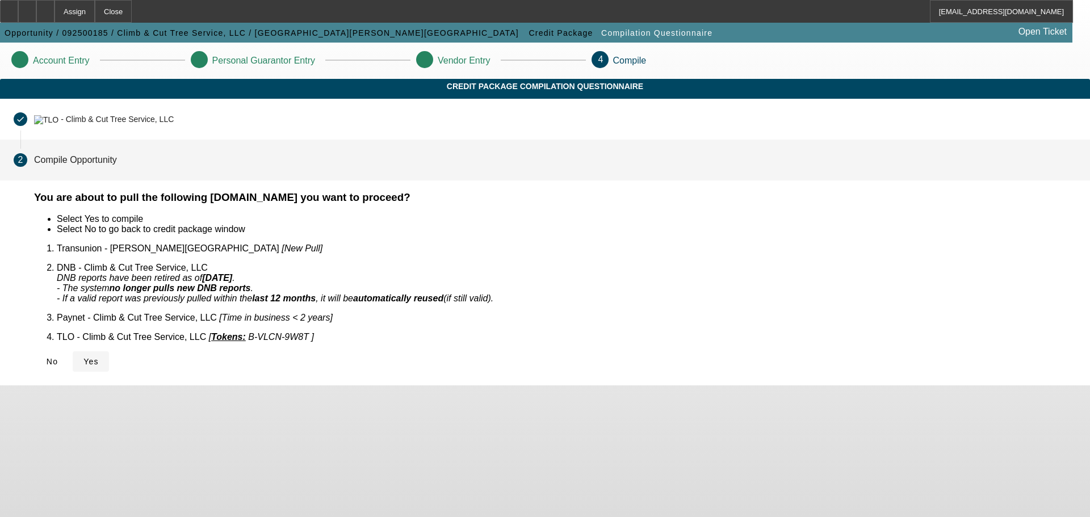
click at [83, 357] on icon at bounding box center [83, 361] width 0 height 9
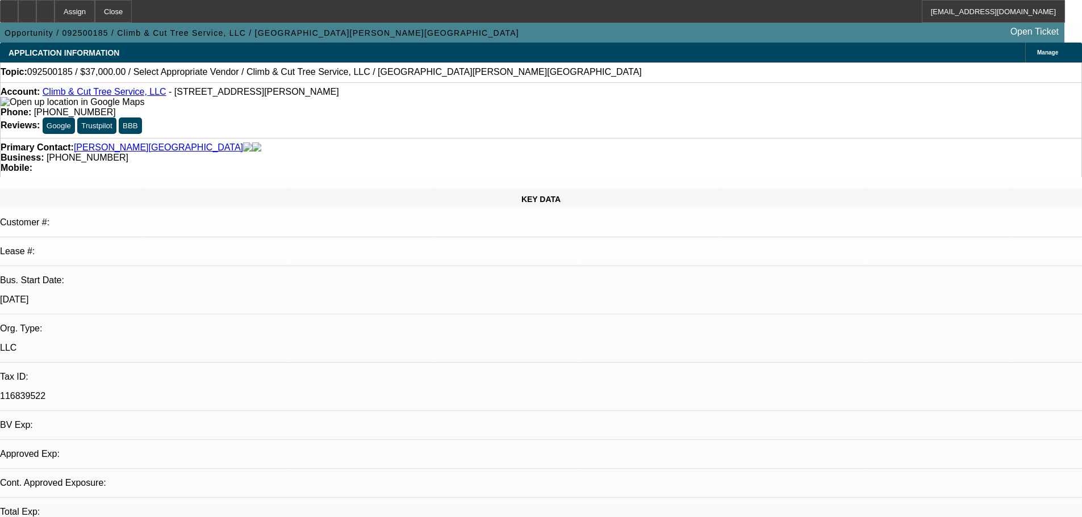
select select "0"
select select "2"
select select "0.1"
select select "4"
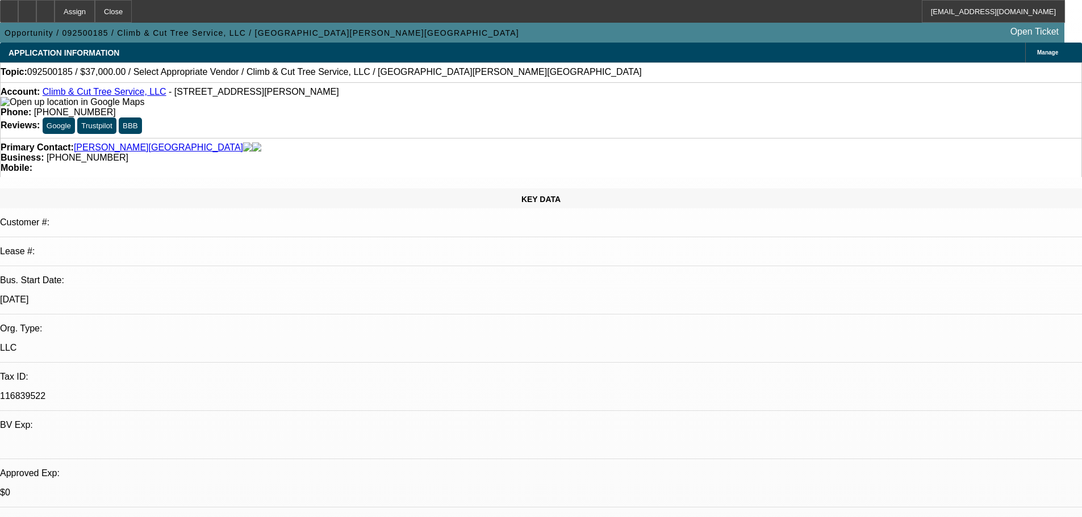
scroll to position [227, 0]
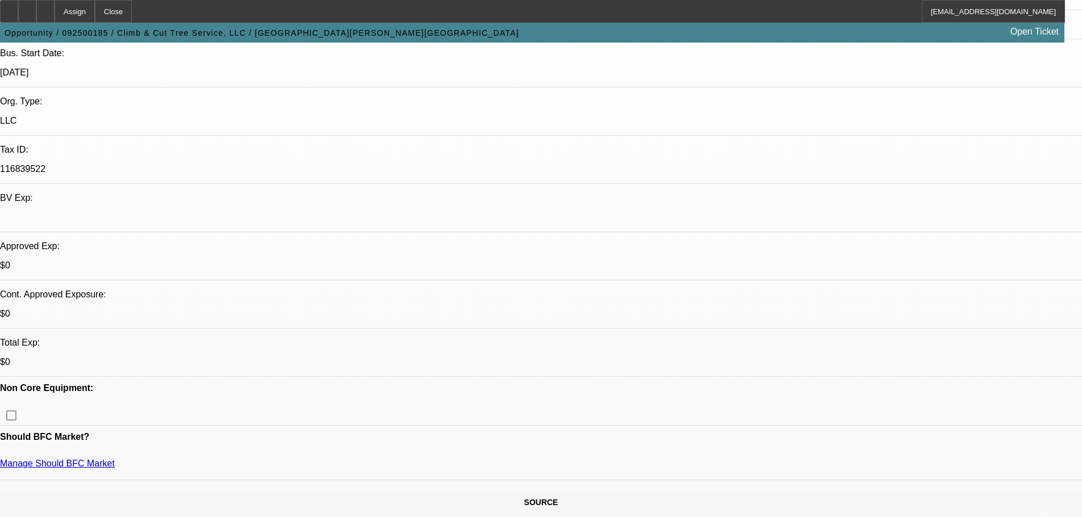
radio input "true"
type textarea "excavator and chipper box"
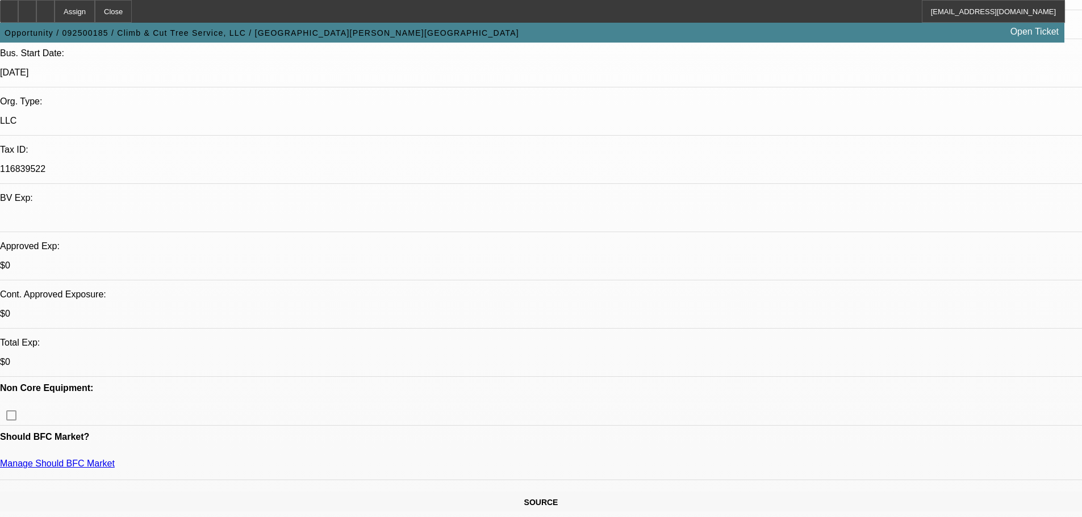
radio input "true"
click at [55, 6] on div at bounding box center [45, 11] width 18 height 23
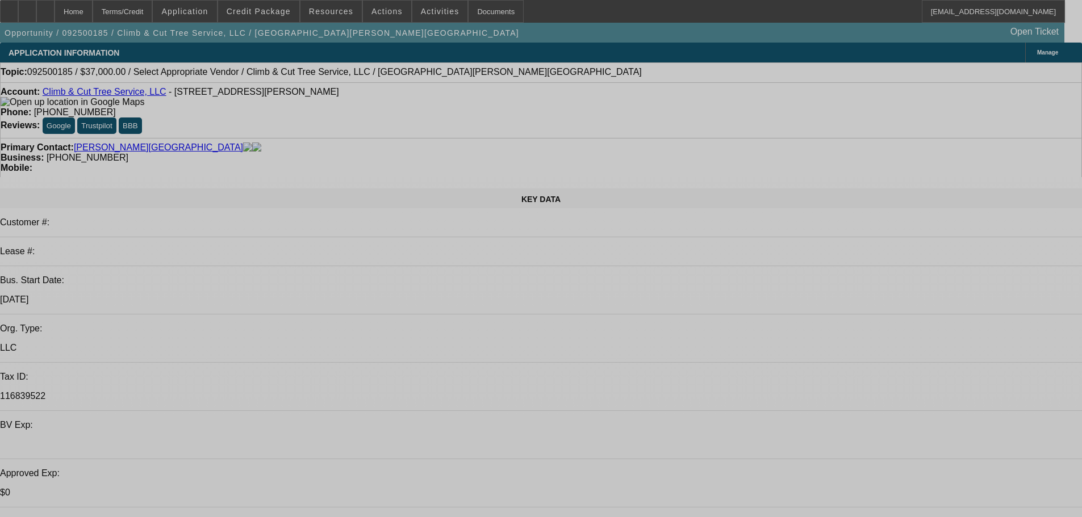
select select "0"
select select "2"
select select "0.1"
select select "4"
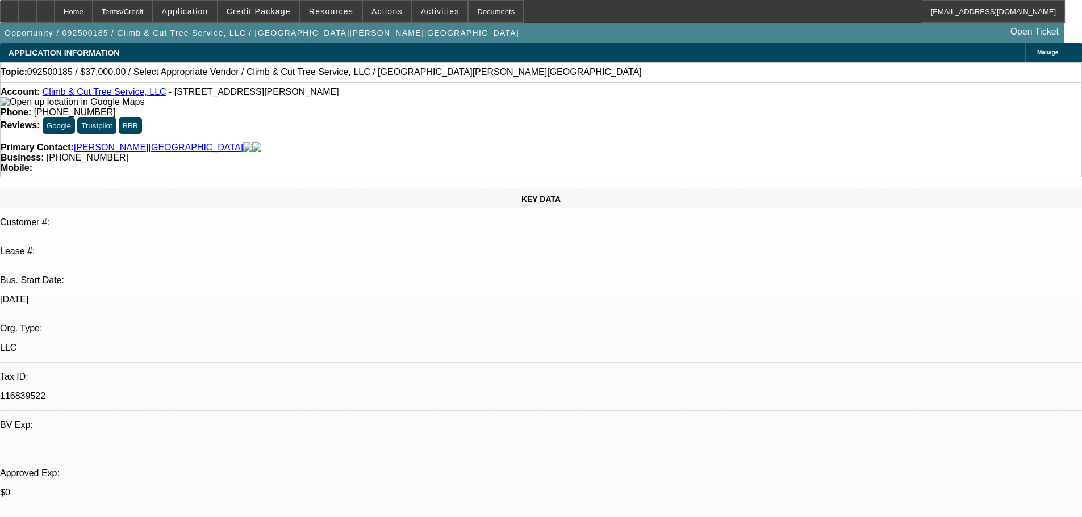
scroll to position [114, 0]
